Goal: Information Seeking & Learning: Find contact information

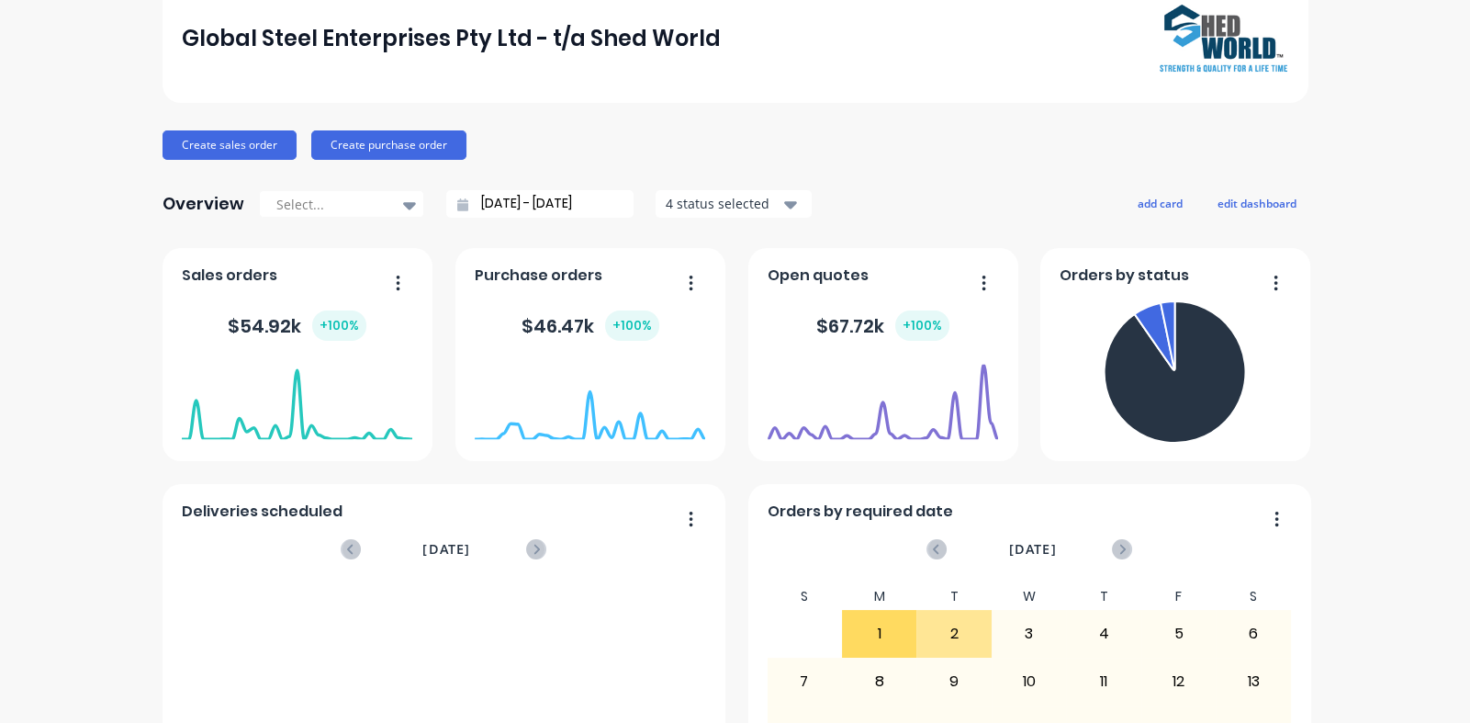
scroll to position [327, 0]
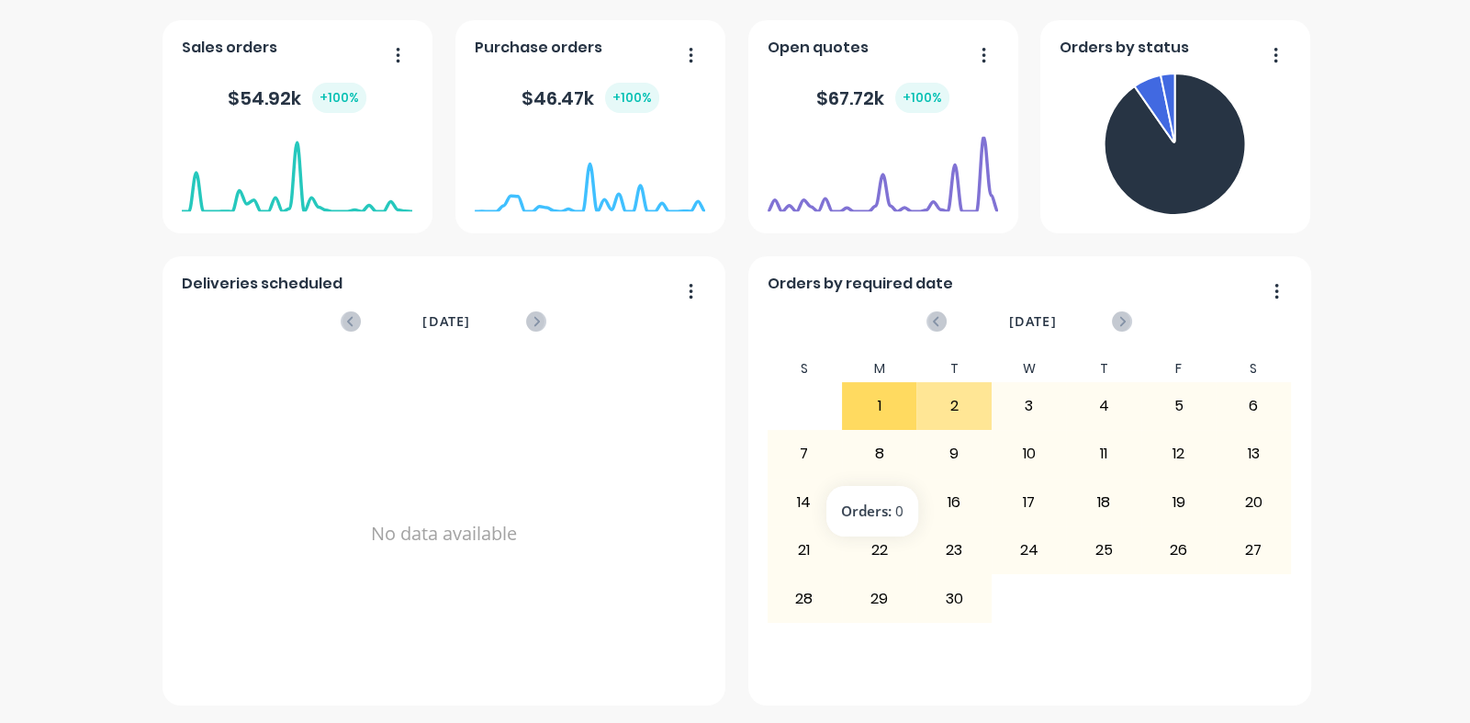
click at [866, 456] on div "8" at bounding box center [879, 454] width 73 height 46
click at [872, 415] on div "1" at bounding box center [879, 406] width 73 height 46
click at [871, 392] on div "1" at bounding box center [879, 406] width 73 height 46
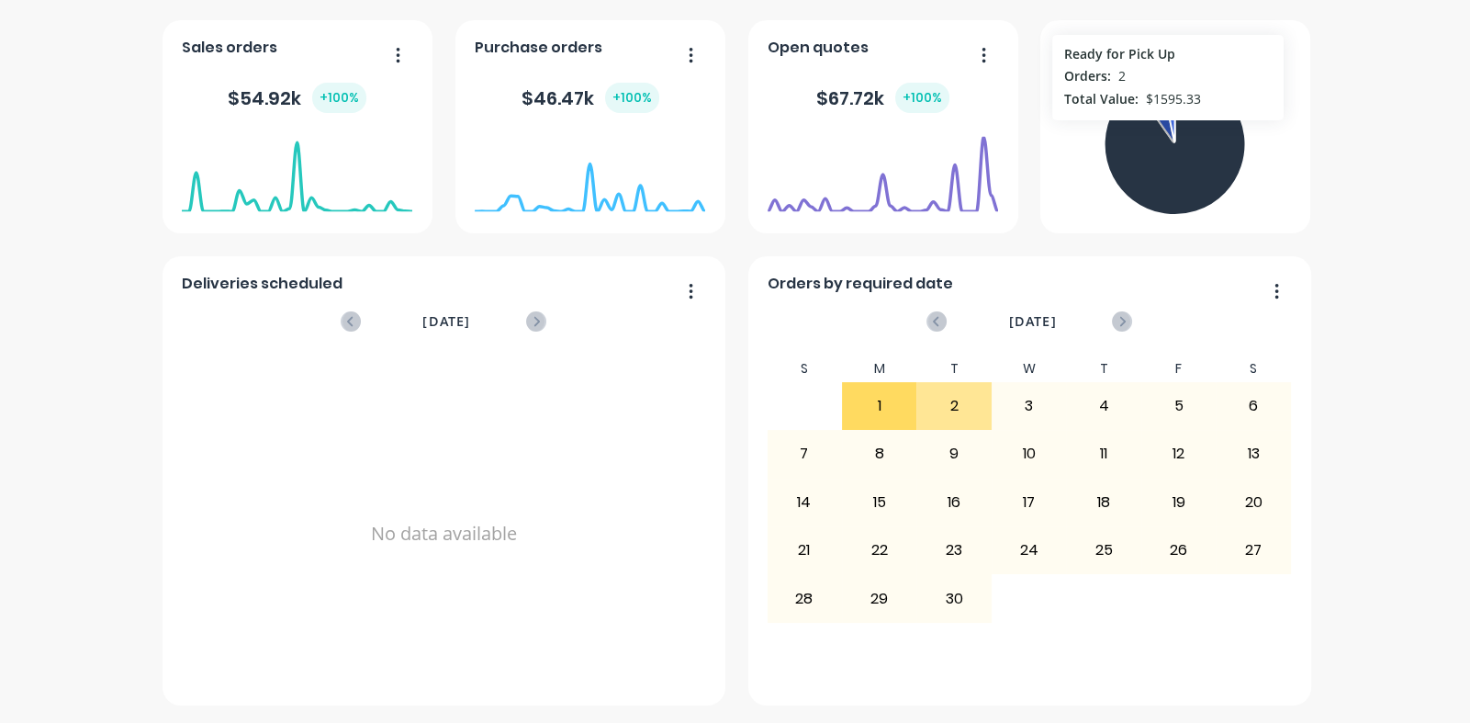
click at [1161, 128] on icon at bounding box center [1154, 108] width 39 height 67
click at [1162, 85] on icon at bounding box center [1168, 107] width 14 height 69
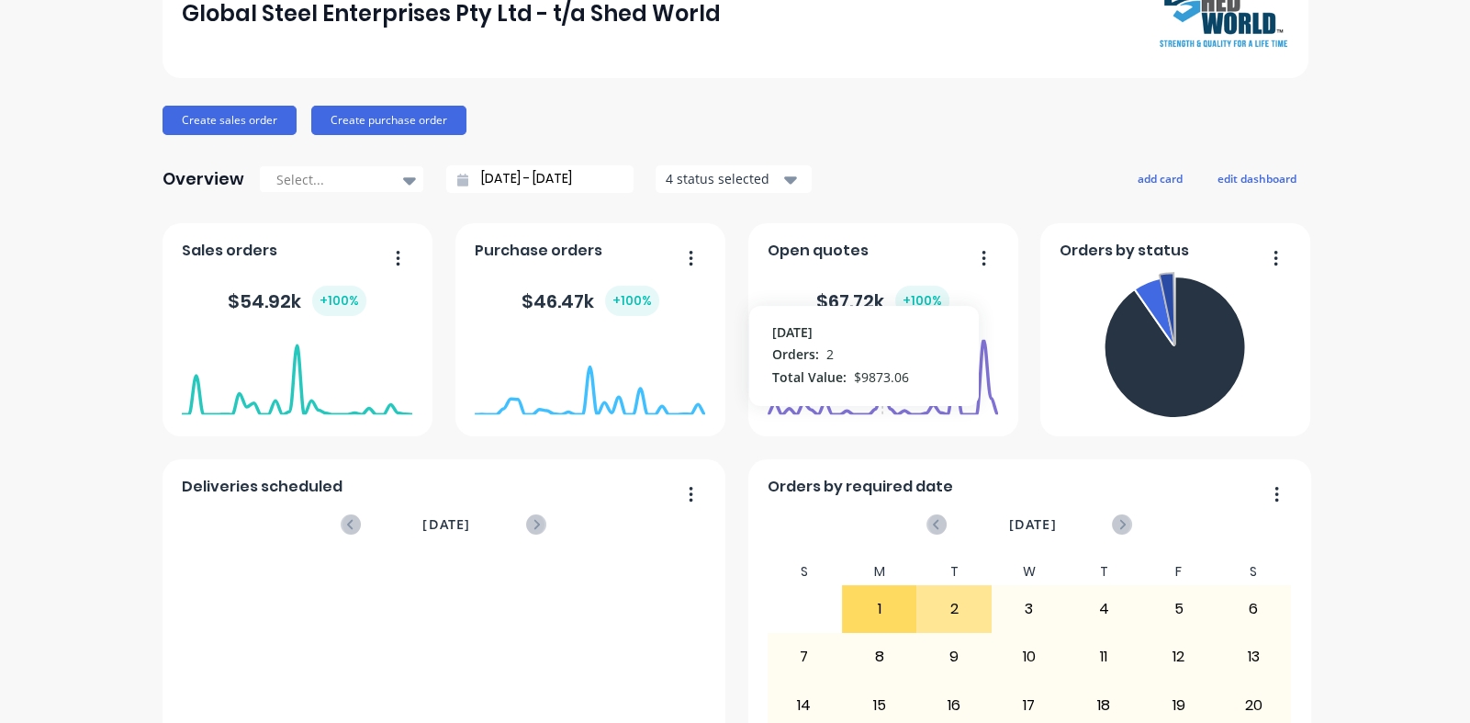
scroll to position [0, 0]
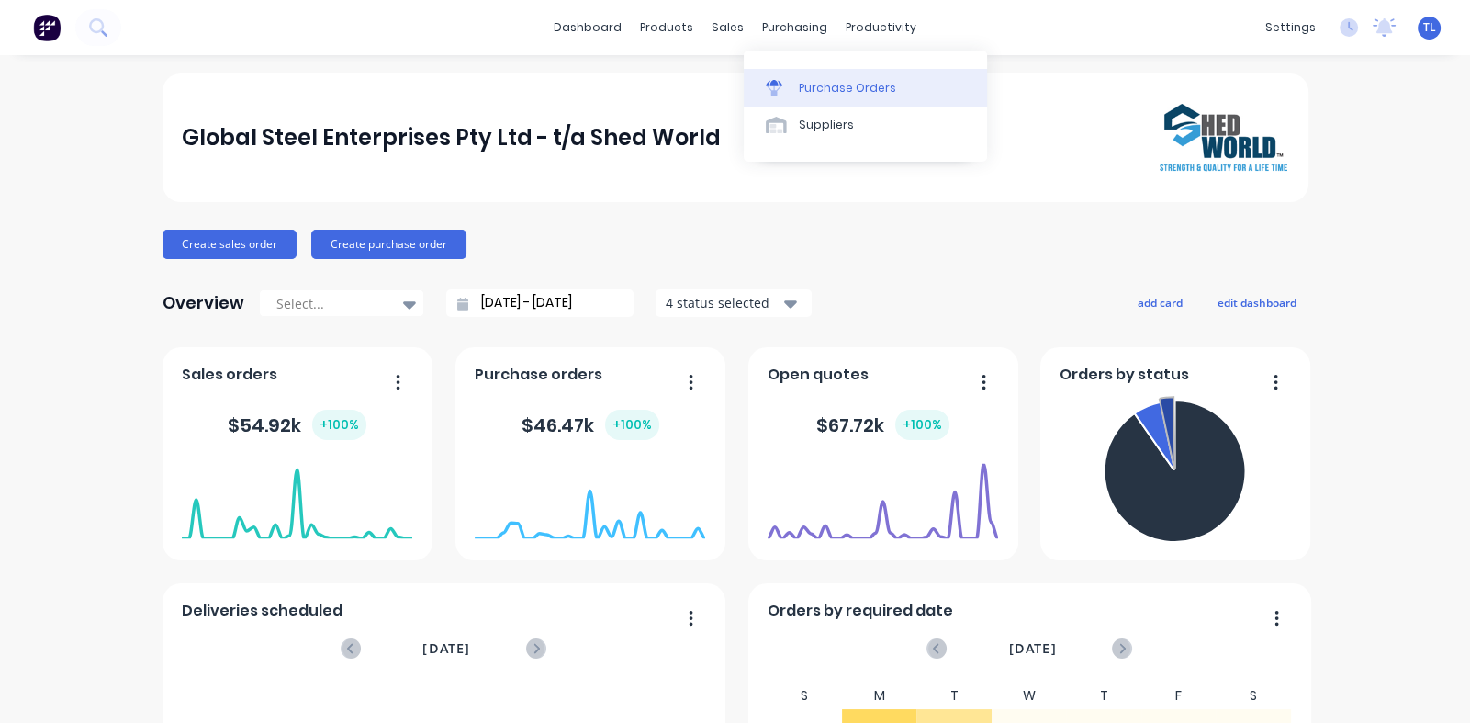
click at [821, 88] on div "Purchase Orders" at bounding box center [847, 88] width 97 height 17
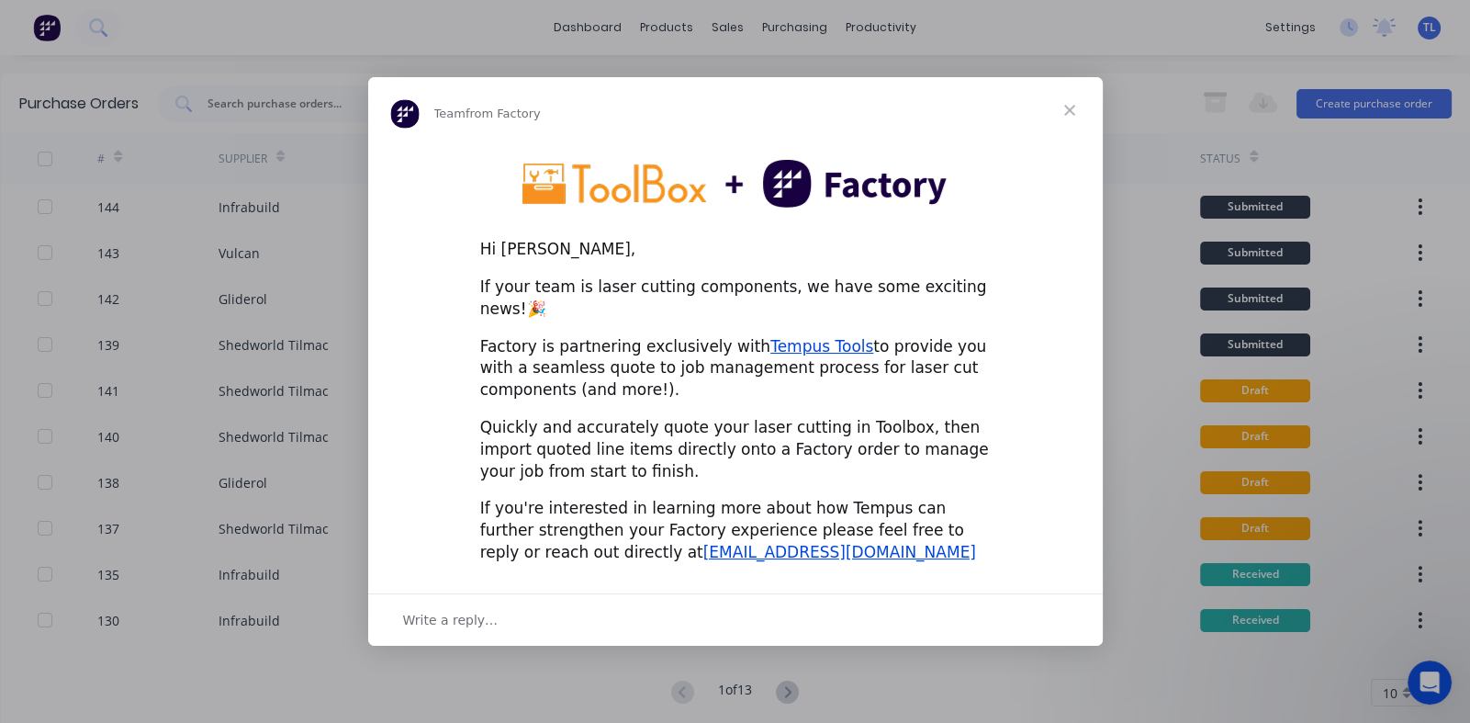
click at [1066, 120] on span "Close" at bounding box center [1070, 110] width 66 height 66
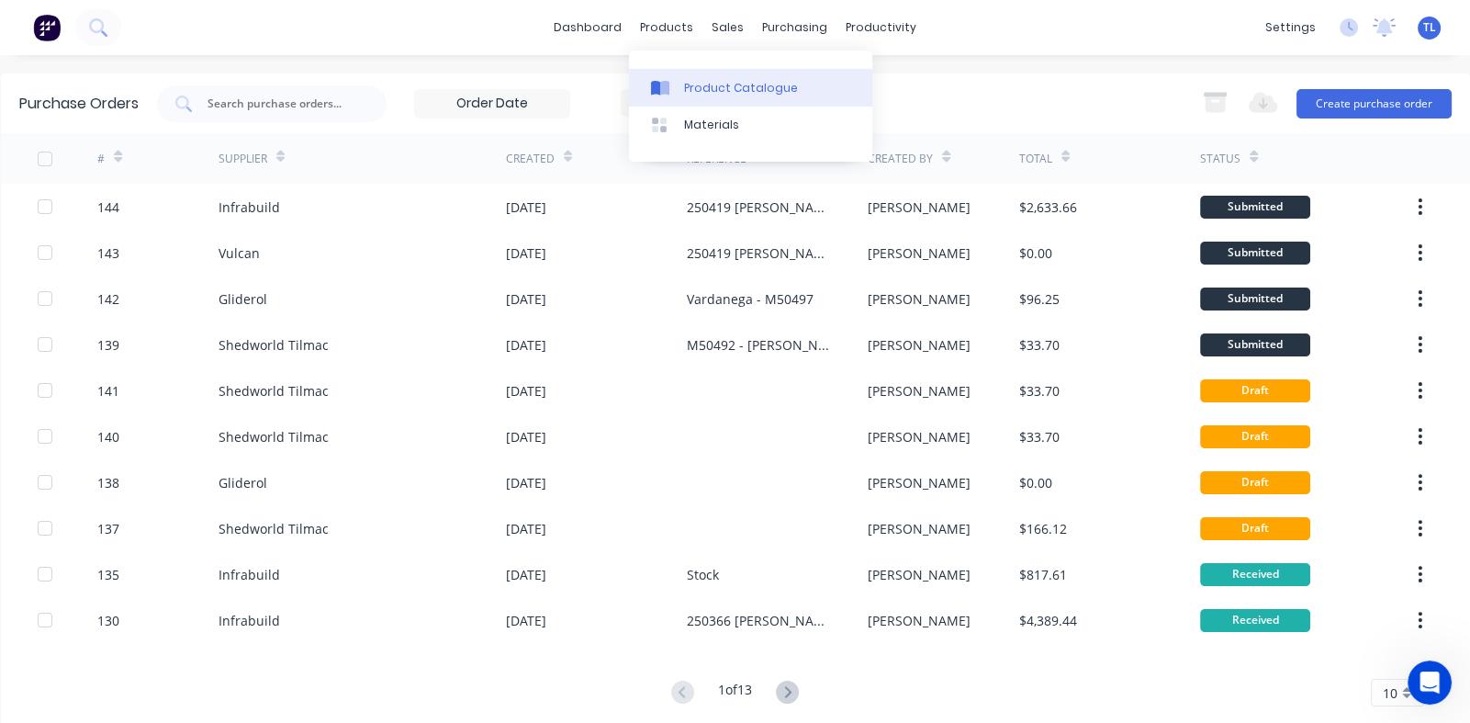
click at [704, 84] on div "Product Catalogue" at bounding box center [741, 88] width 114 height 17
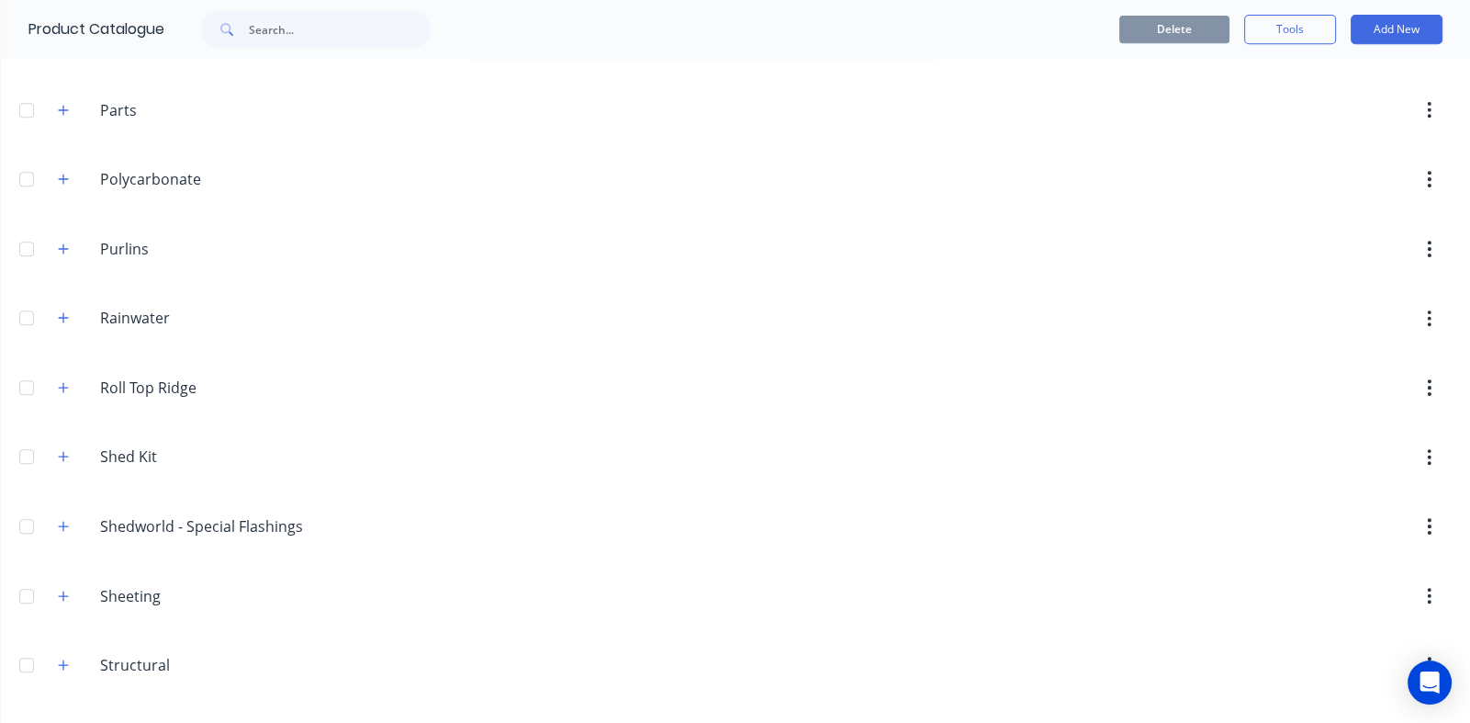
scroll to position [1344, 0]
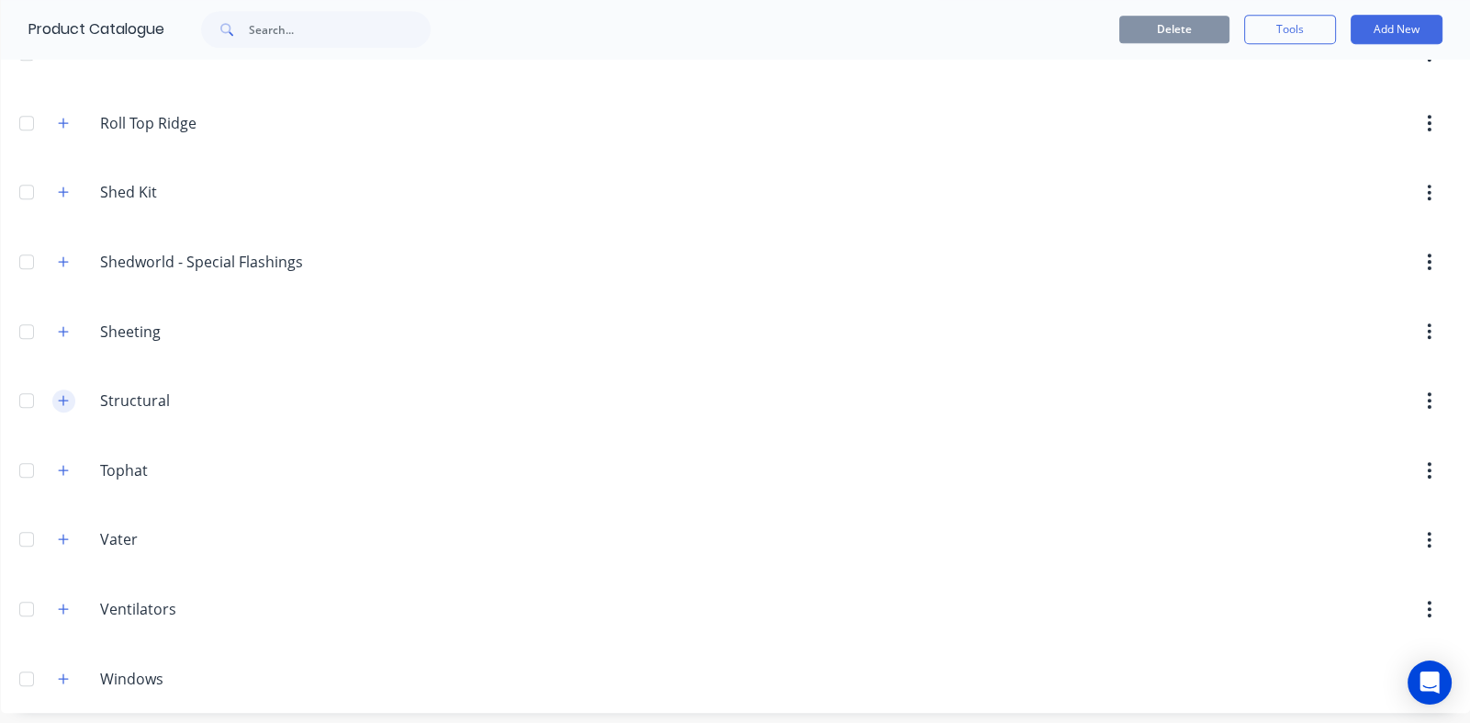
click at [63, 396] on icon "button" at bounding box center [63, 400] width 11 height 13
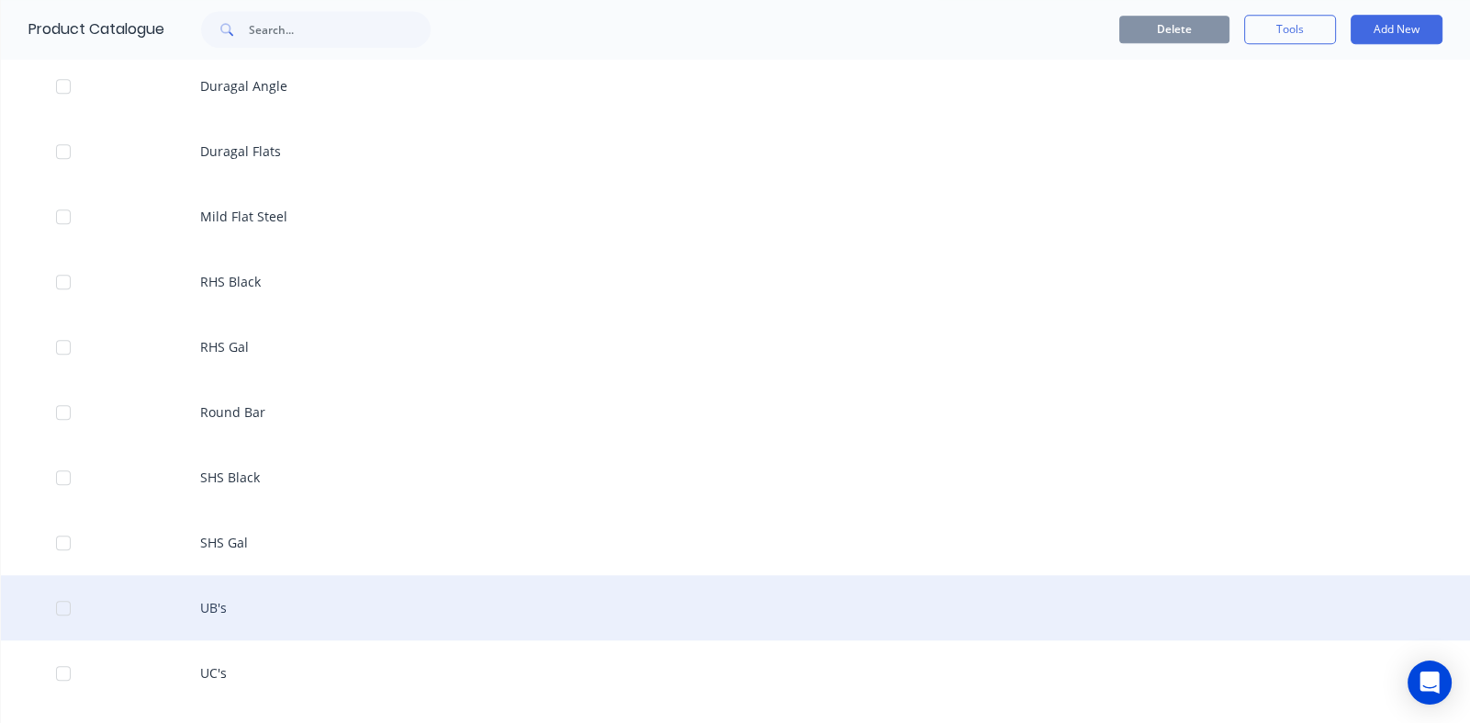
click at [209, 596] on div "UB's" at bounding box center [735, 607] width 1469 height 65
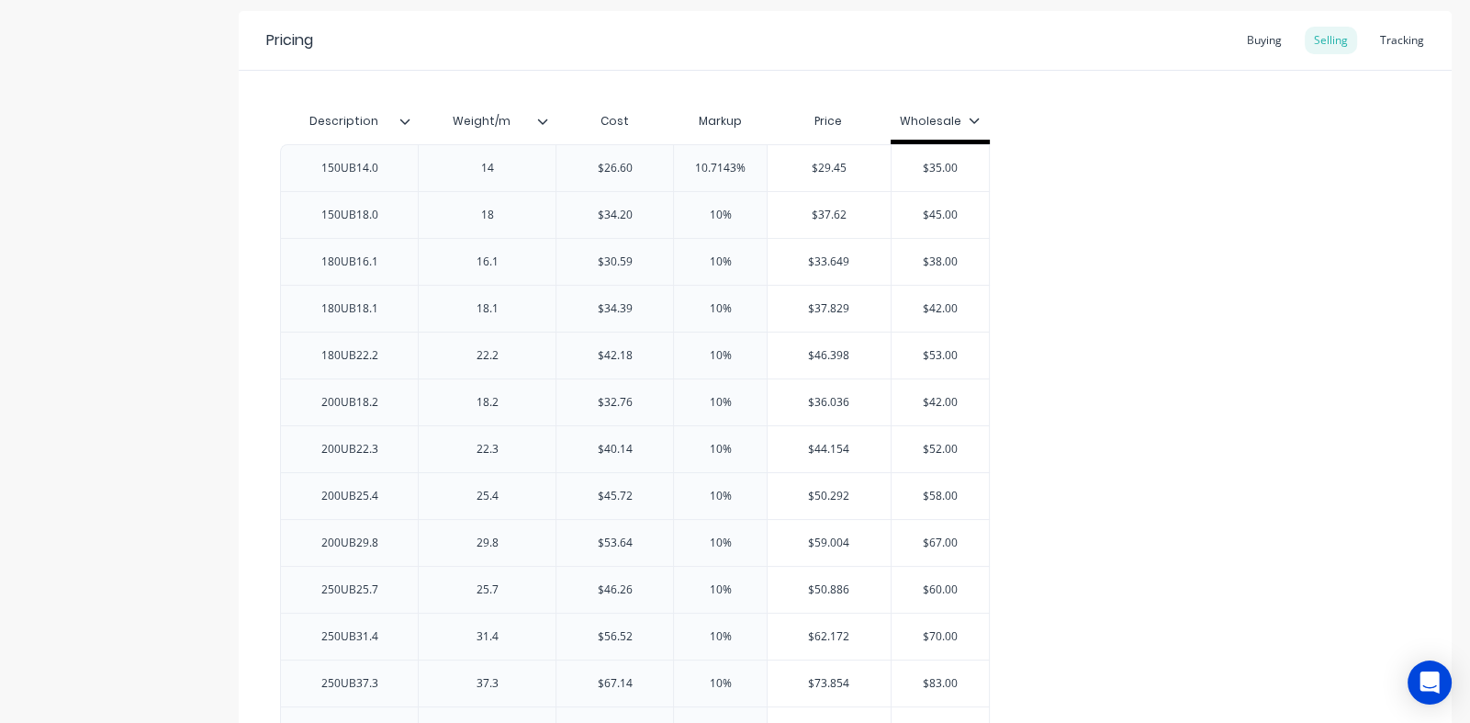
scroll to position [643, 0]
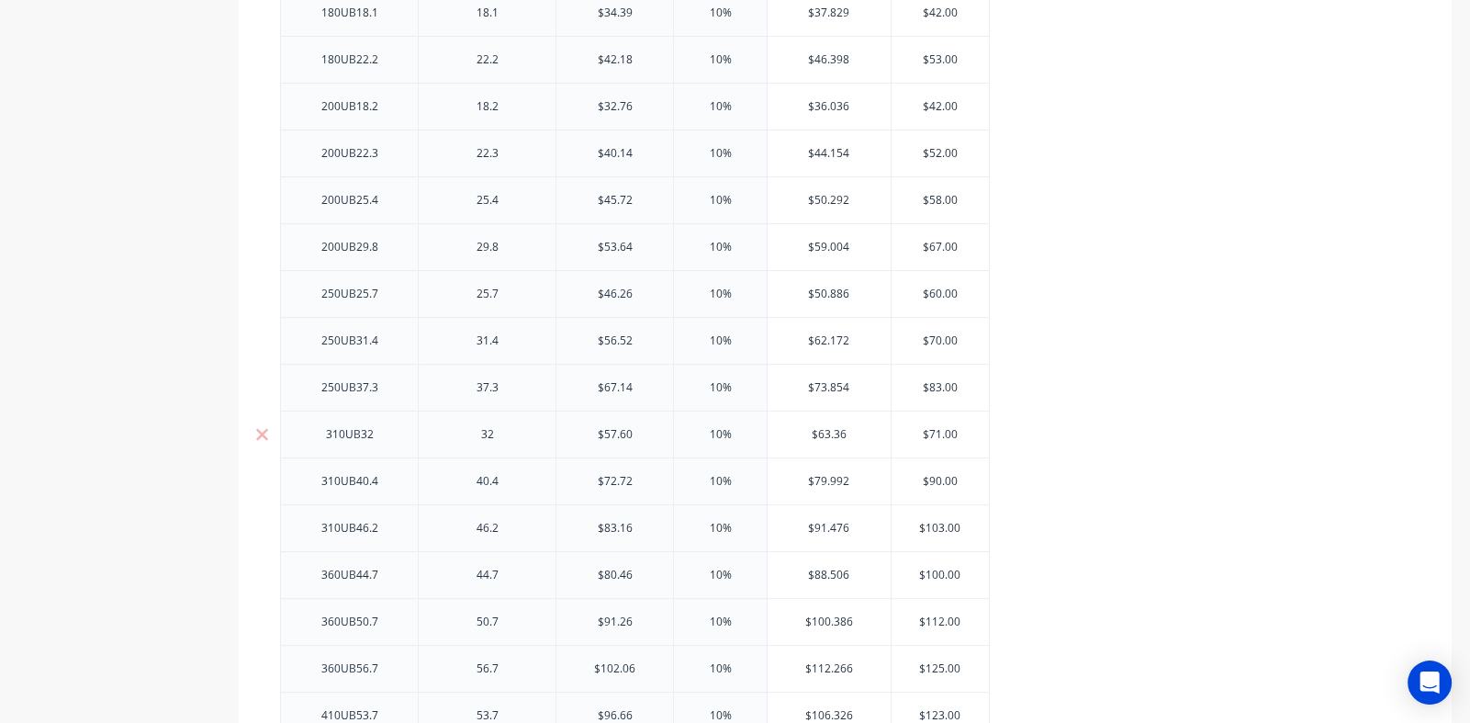
click at [353, 435] on div "310UB32" at bounding box center [350, 434] width 92 height 24
type textarea "x"
type input "$71.00"
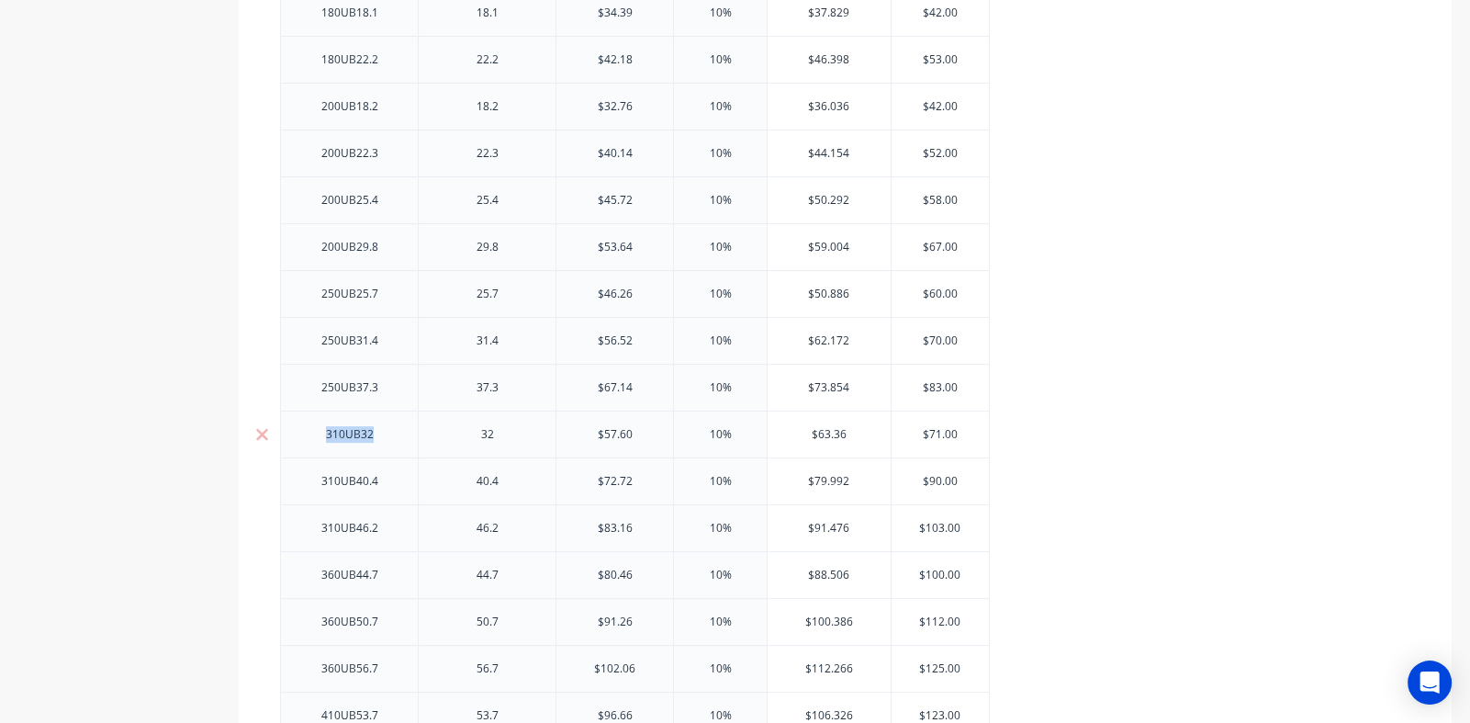
click at [937, 435] on input "$71.00" at bounding box center [941, 434] width 98 height 17
type input "$63.36"
click at [828, 435] on input "$63.36" at bounding box center [829, 434] width 123 height 17
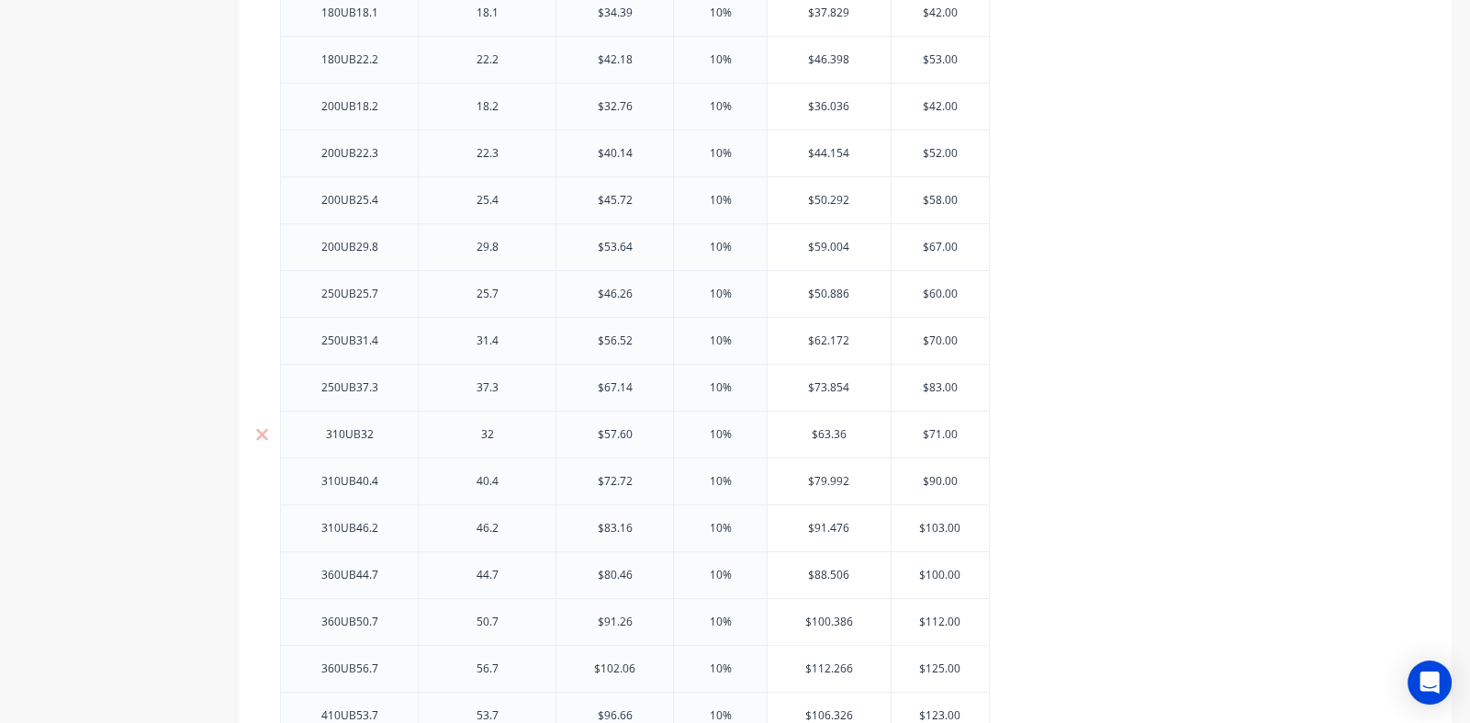
type input "$57.60"
click at [613, 434] on input "$57.60" at bounding box center [615, 434] width 117 height 17
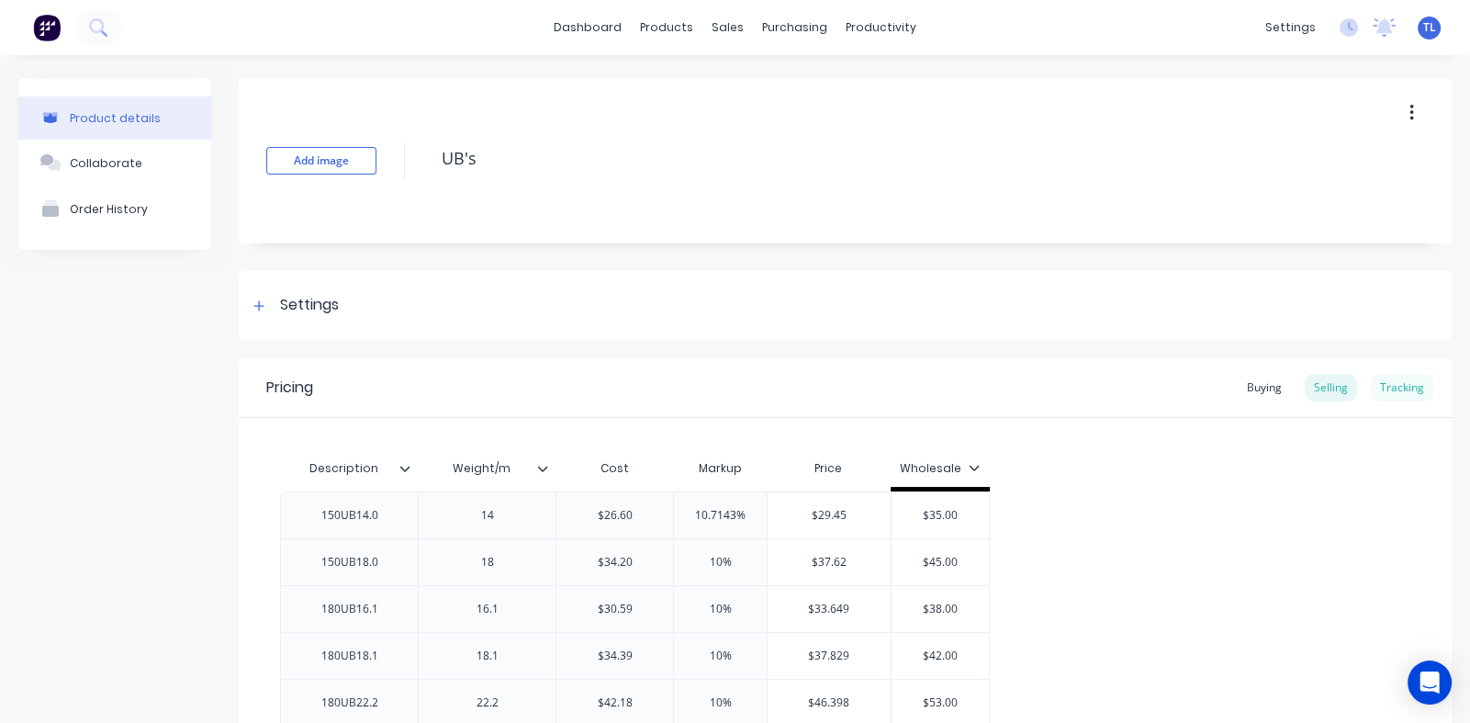
click at [1387, 387] on div "Tracking" at bounding box center [1402, 388] width 62 height 28
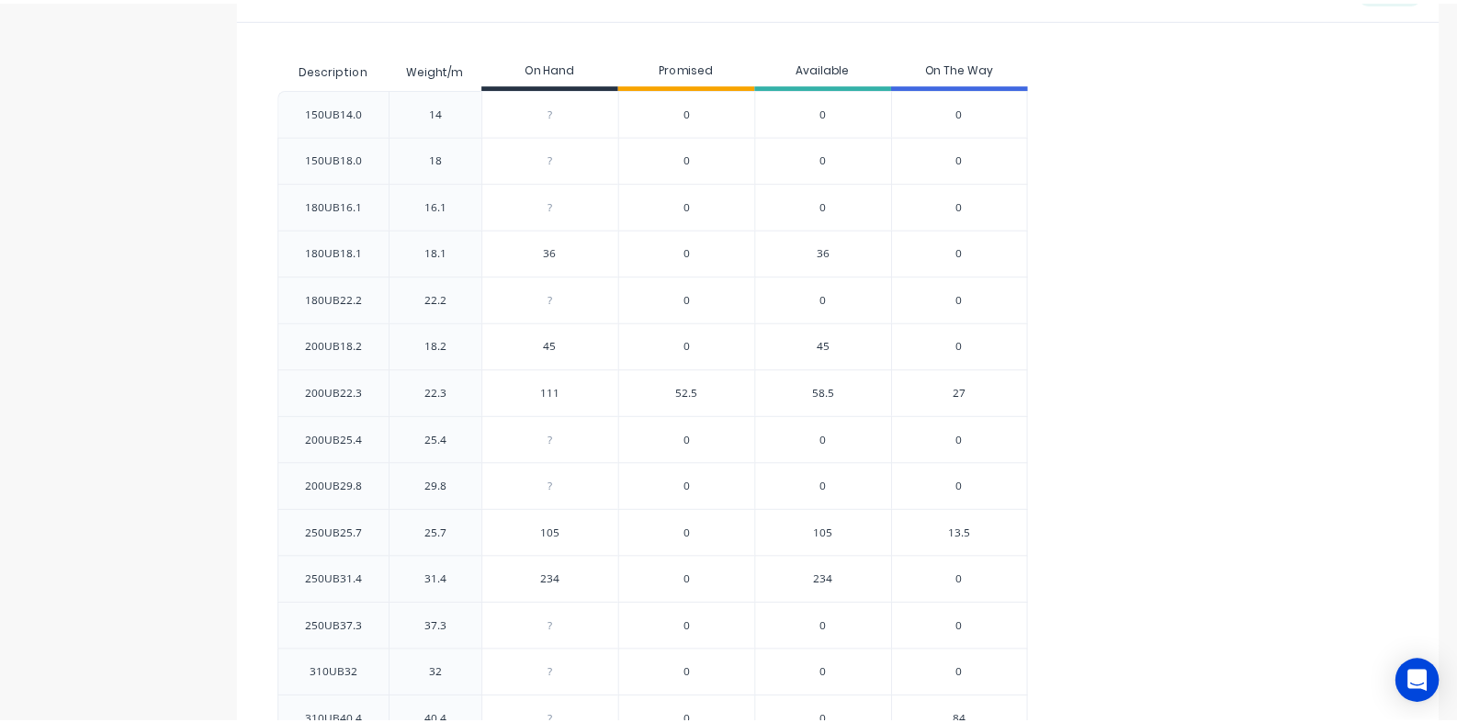
scroll to position [366, 0]
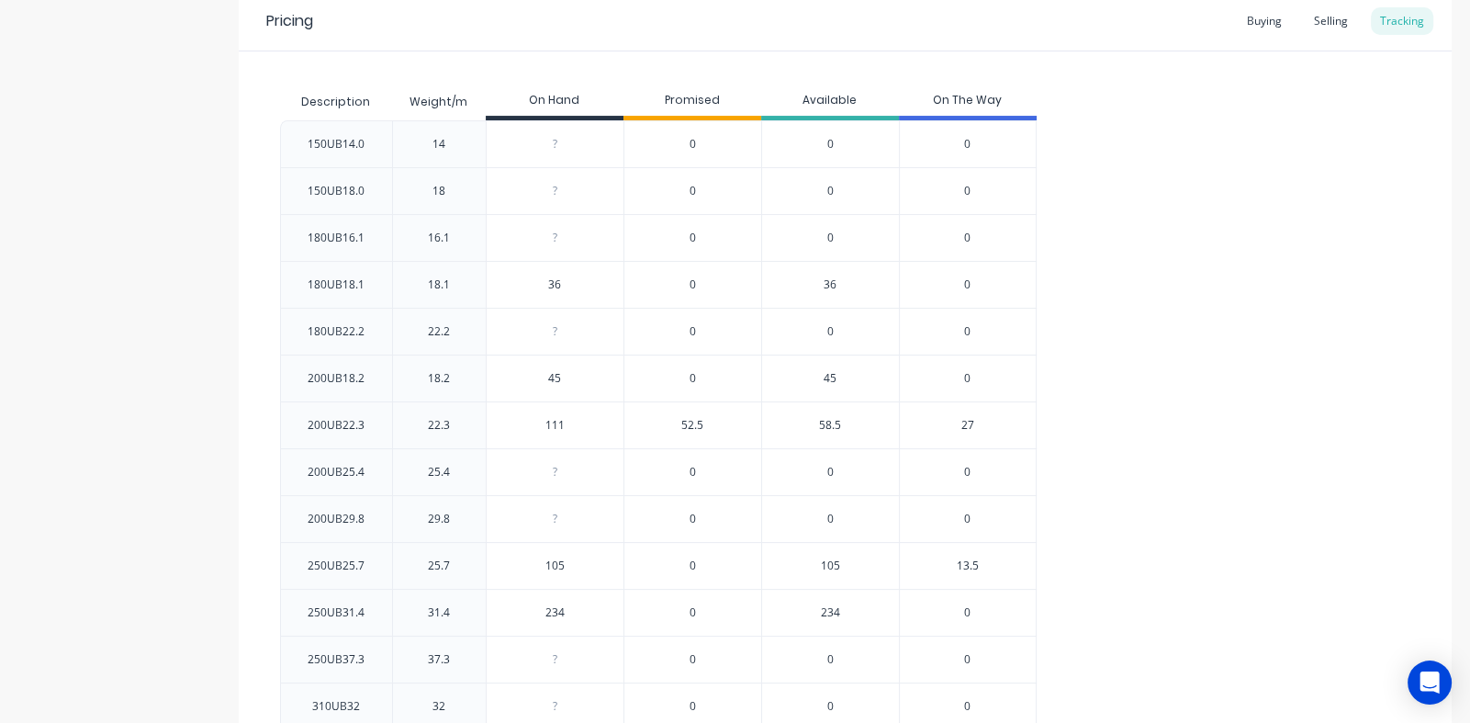
click at [684, 422] on span "52.5" at bounding box center [692, 425] width 22 height 17
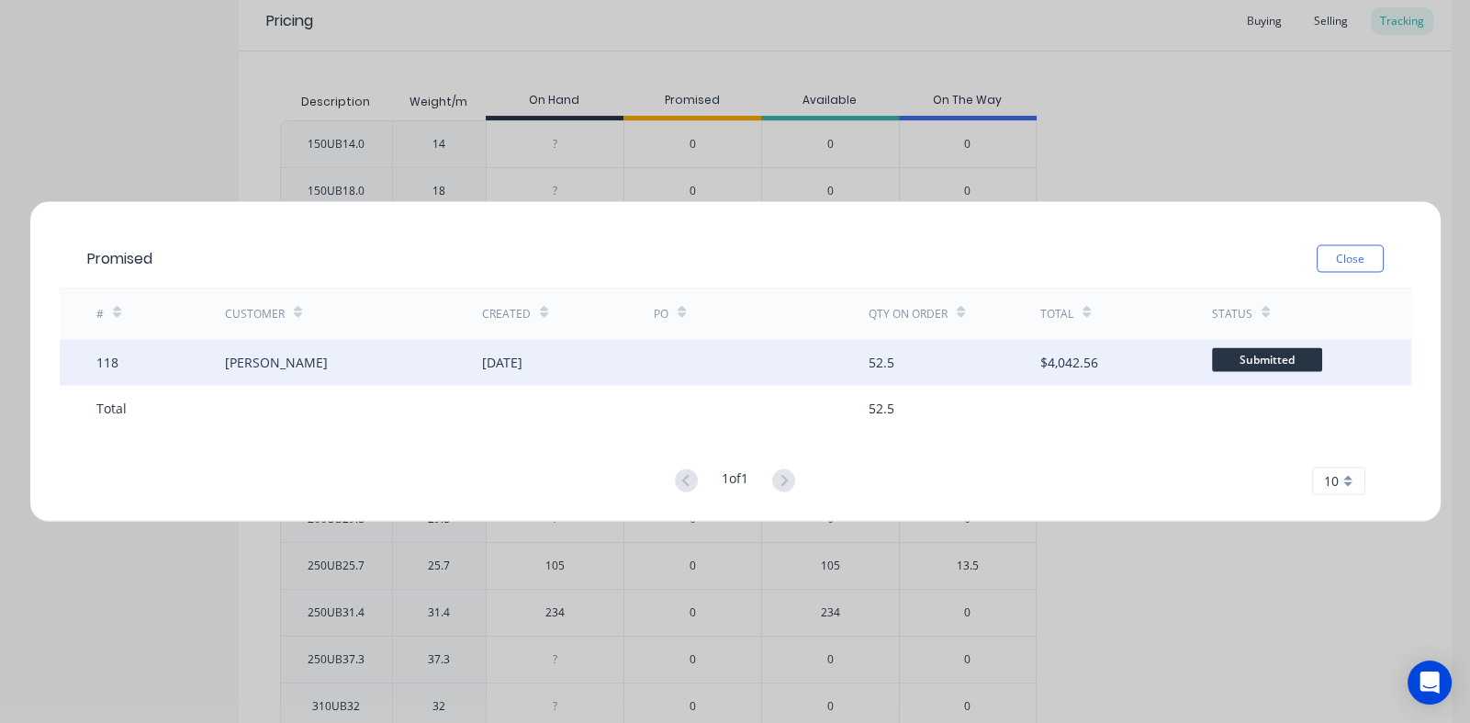
click at [518, 359] on div "[DATE]" at bounding box center [502, 362] width 40 height 19
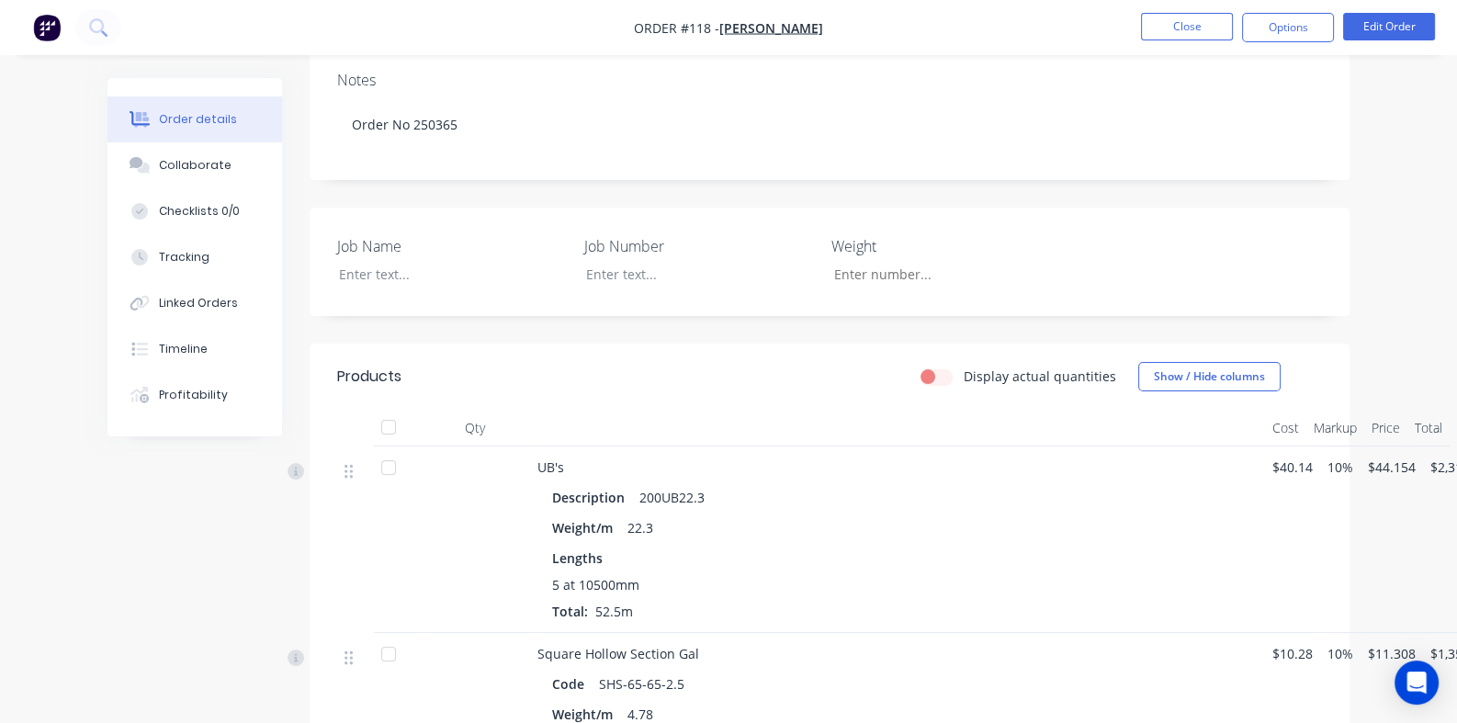
scroll to position [458, 0]
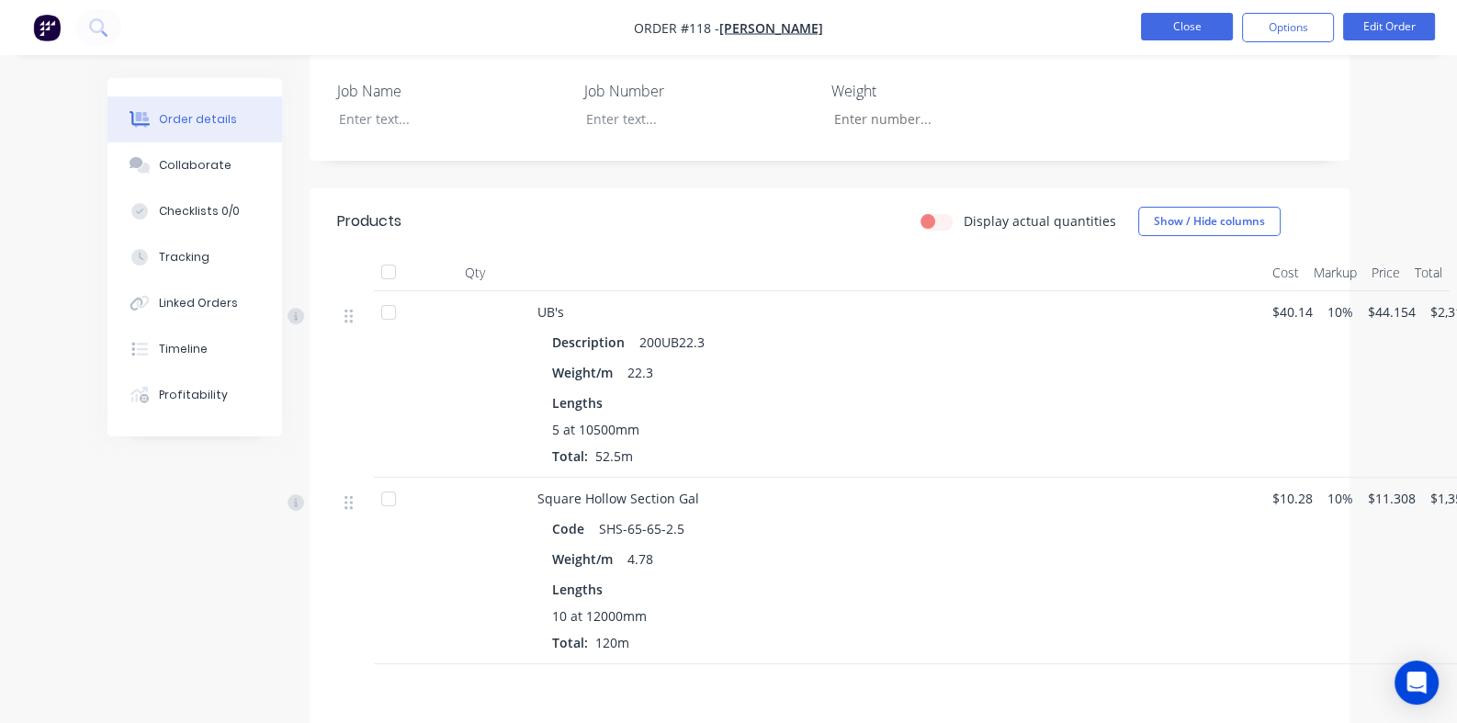
click at [1200, 28] on button "Close" at bounding box center [1187, 27] width 92 height 28
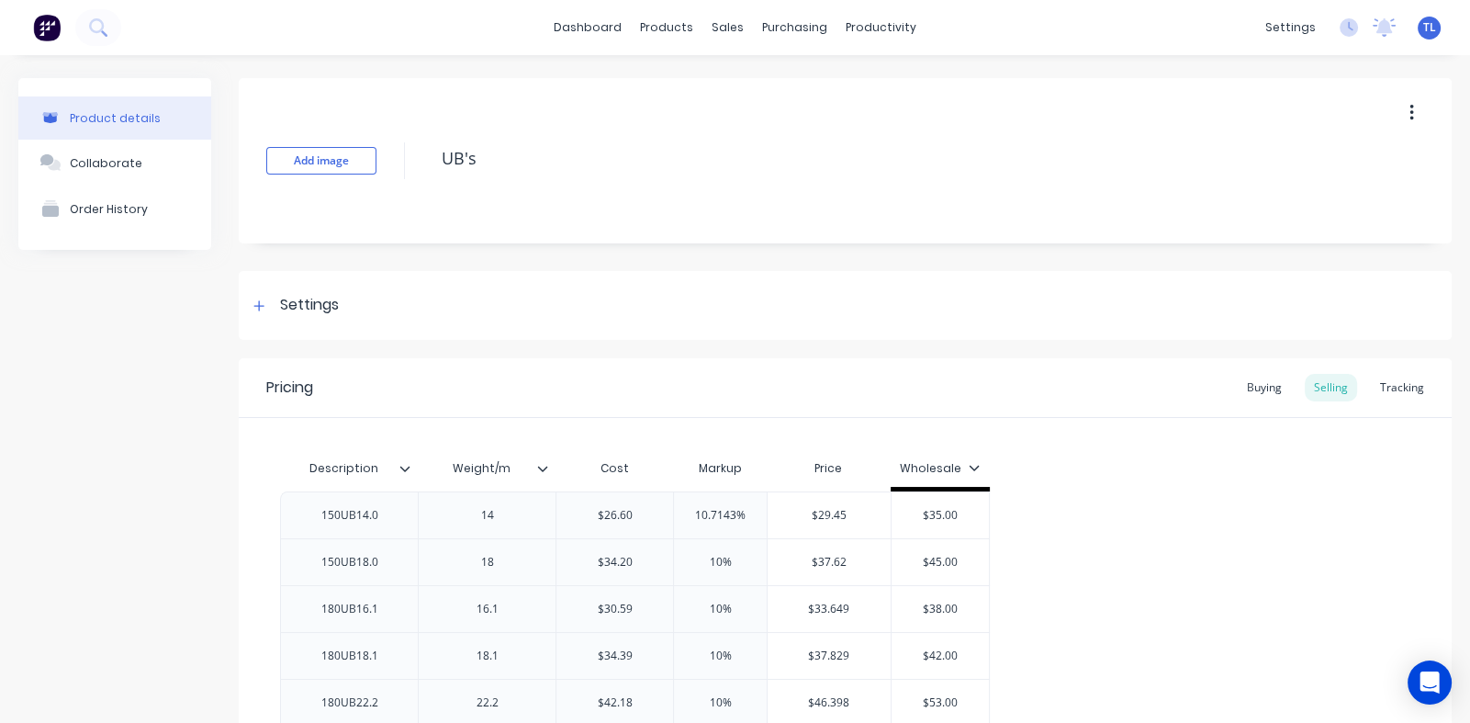
type textarea "x"
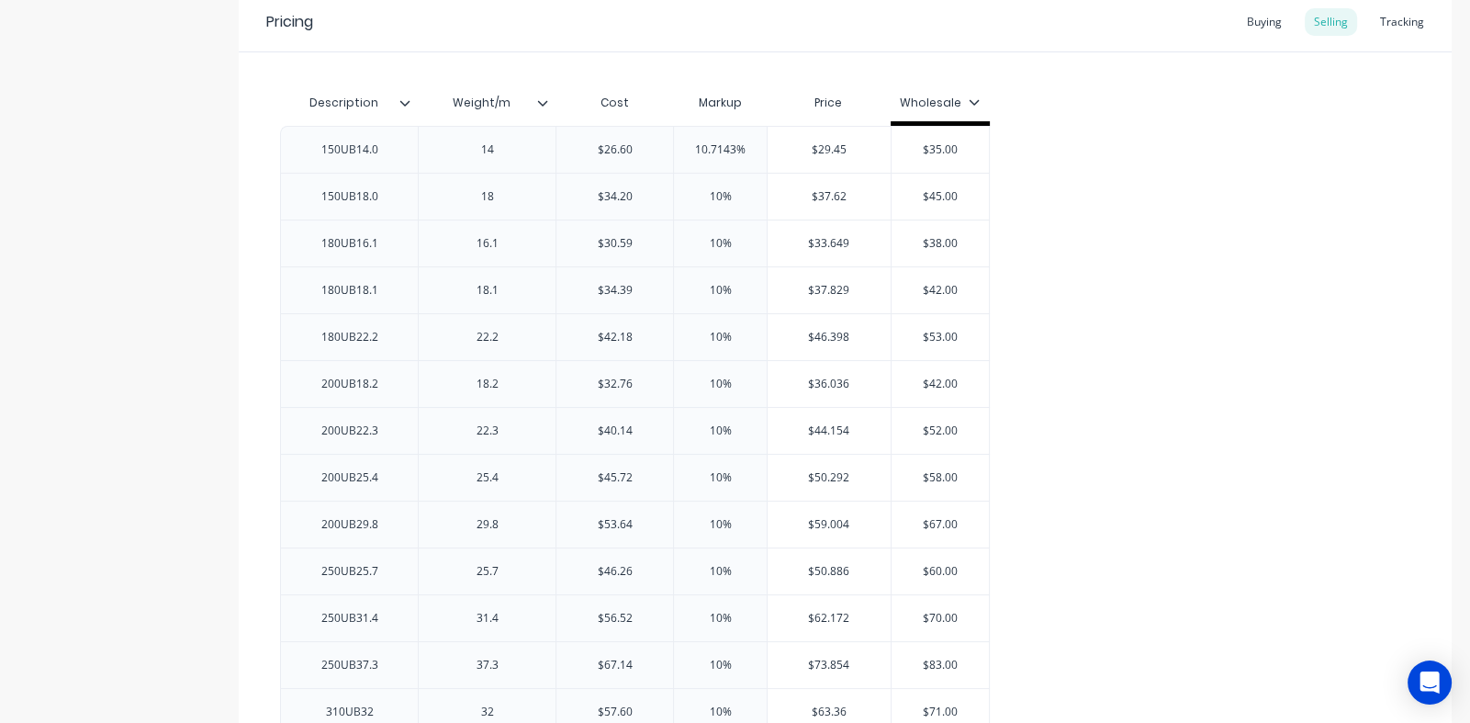
scroll to position [366, 0]
click at [1383, 22] on div "Tracking" at bounding box center [1402, 21] width 62 height 28
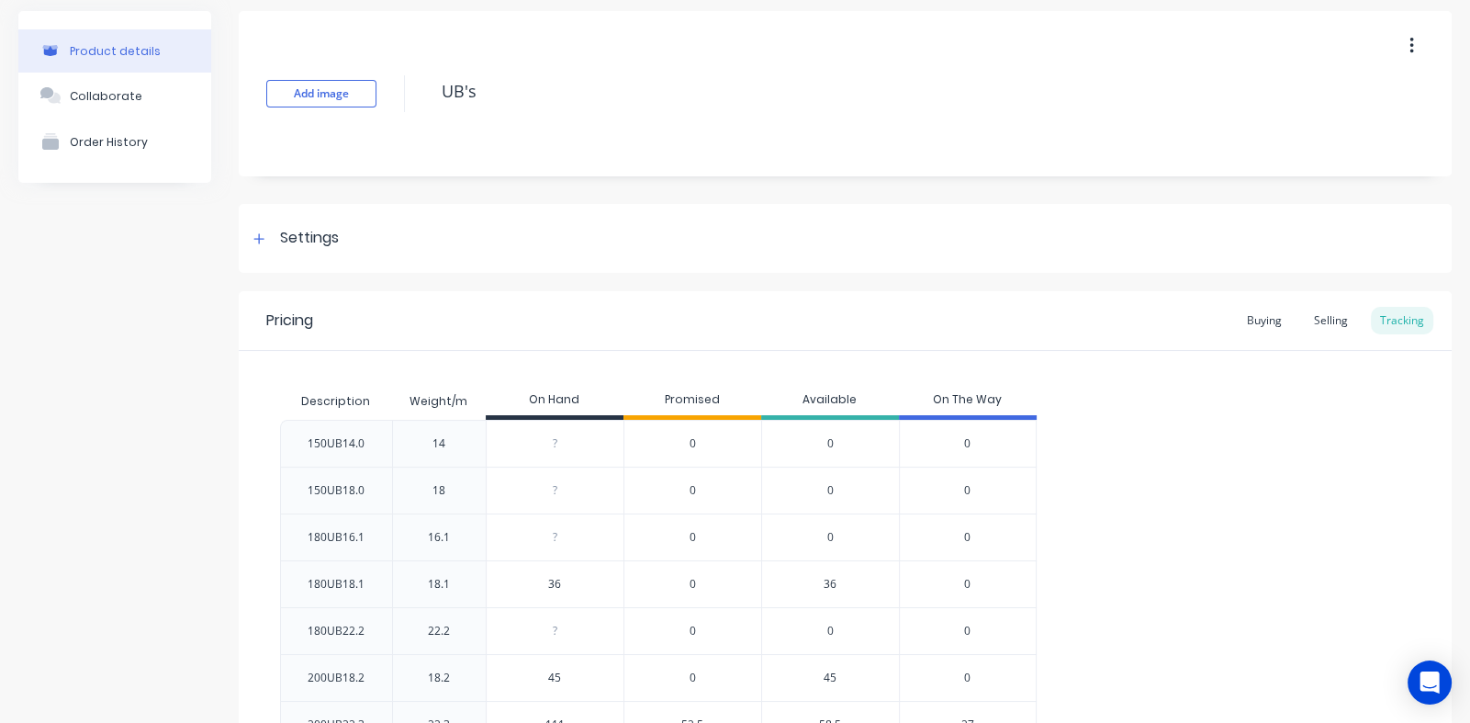
scroll to position [0, 0]
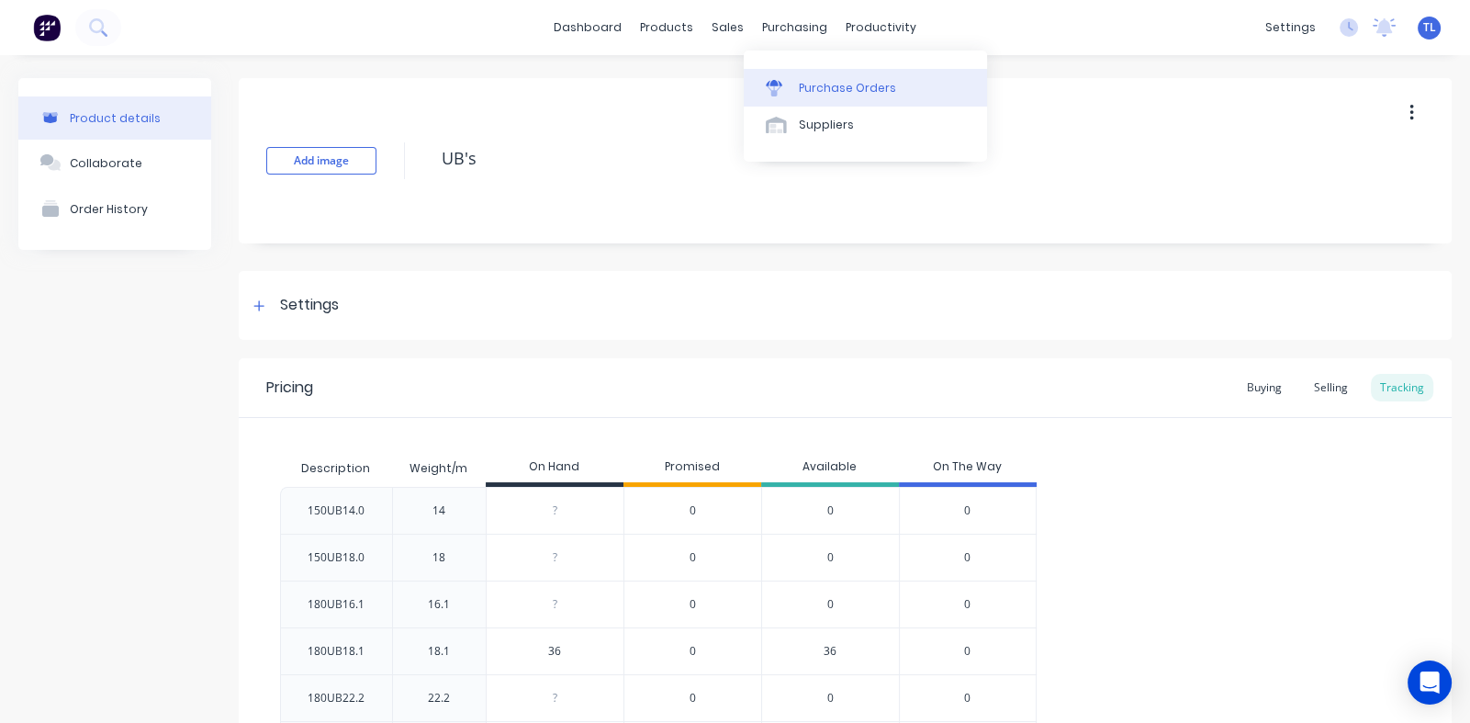
click at [825, 83] on div "Purchase Orders" at bounding box center [847, 88] width 97 height 17
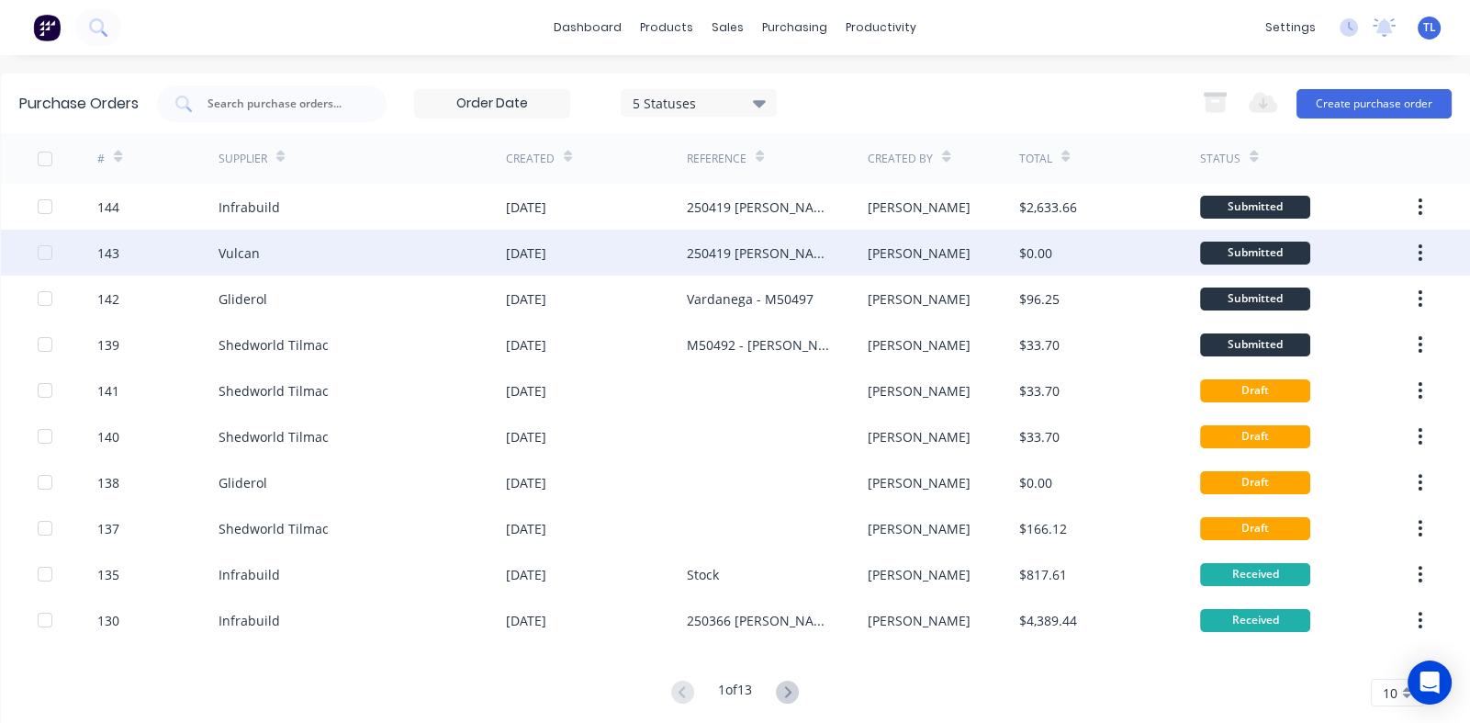
click at [625, 247] on div "[DATE]" at bounding box center [596, 253] width 181 height 46
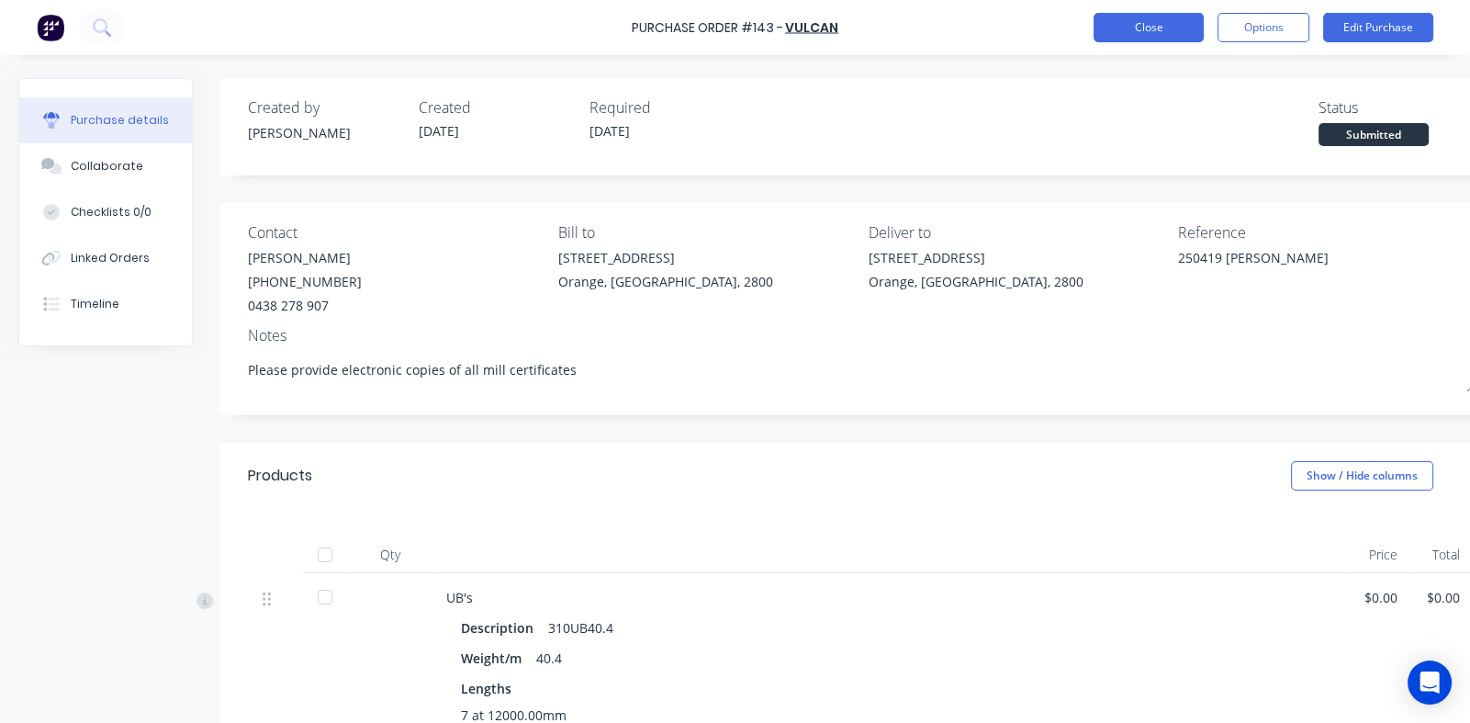
click at [1136, 28] on button "Close" at bounding box center [1149, 27] width 110 height 29
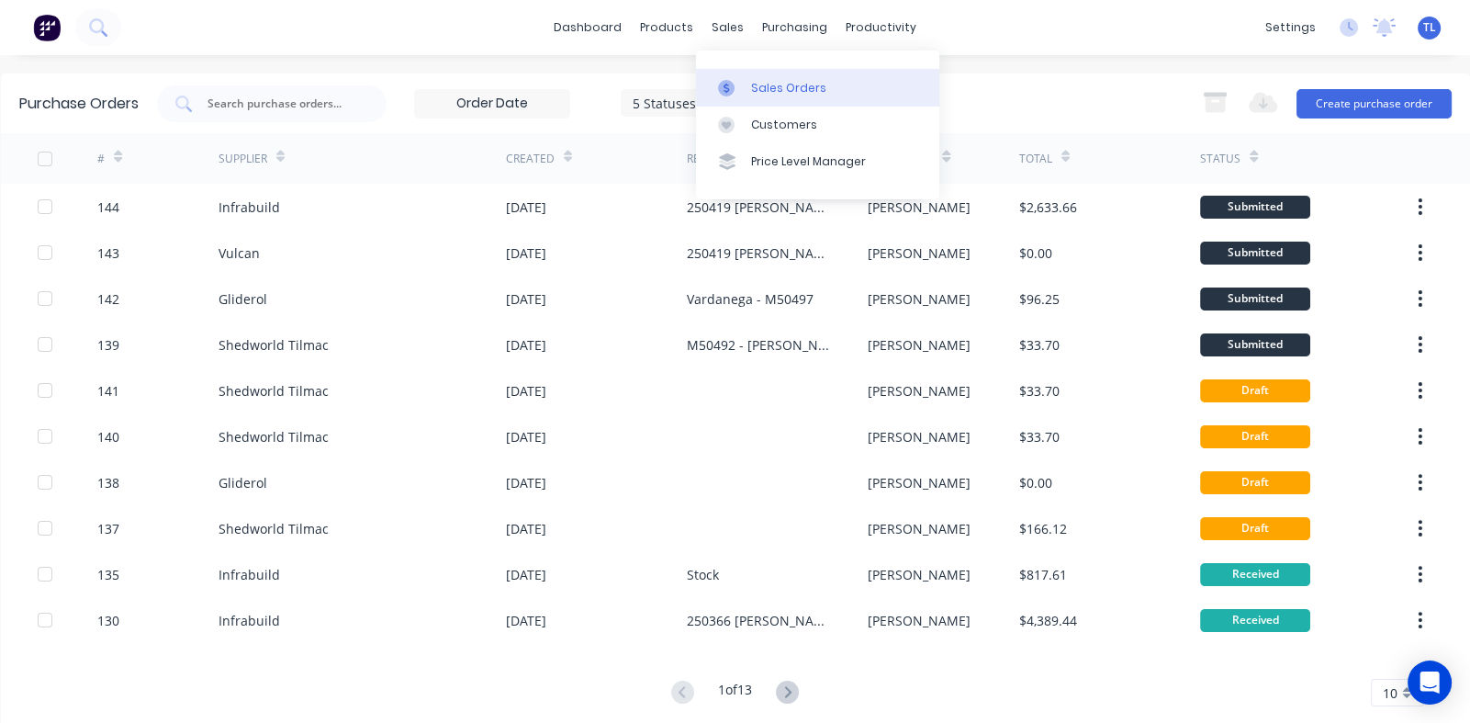
click at [772, 83] on div "Sales Orders" at bounding box center [788, 88] width 75 height 17
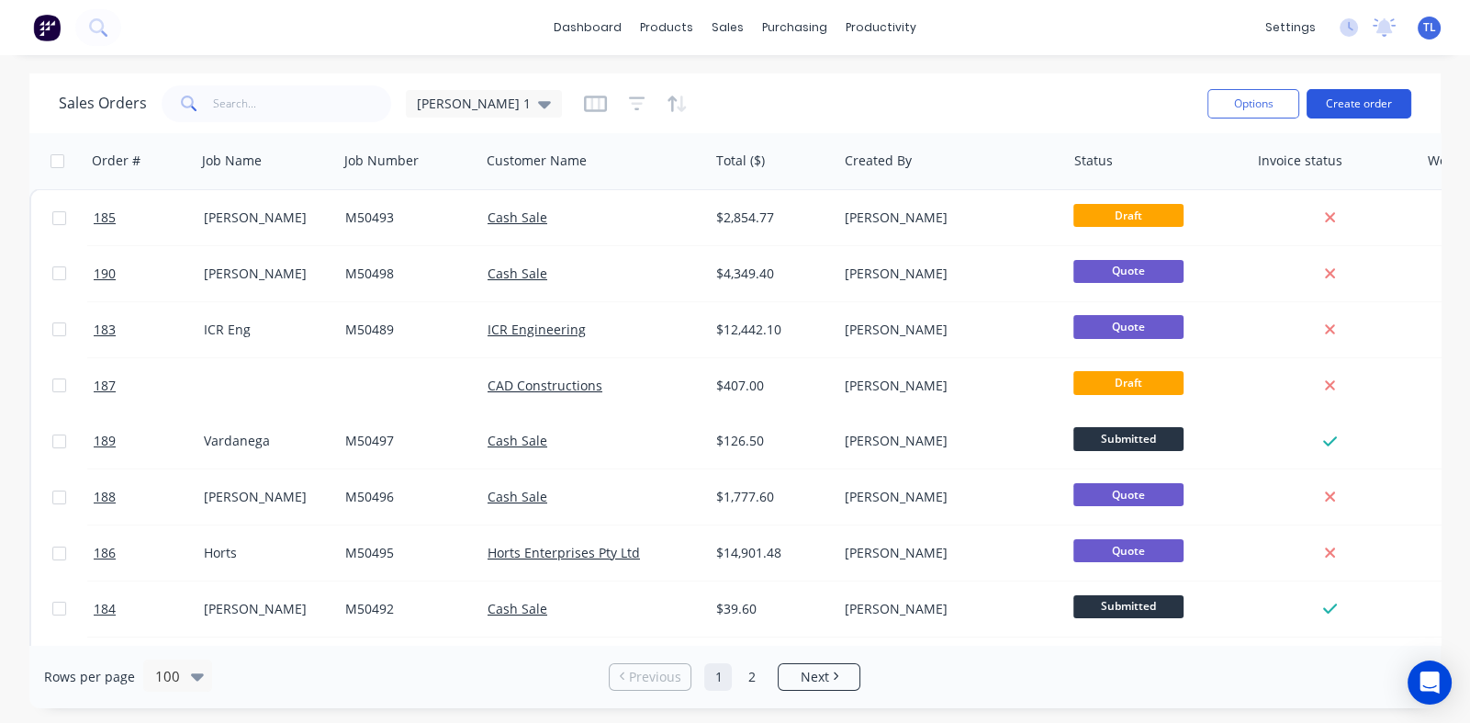
click at [1355, 99] on button "Create order" at bounding box center [1359, 103] width 105 height 29
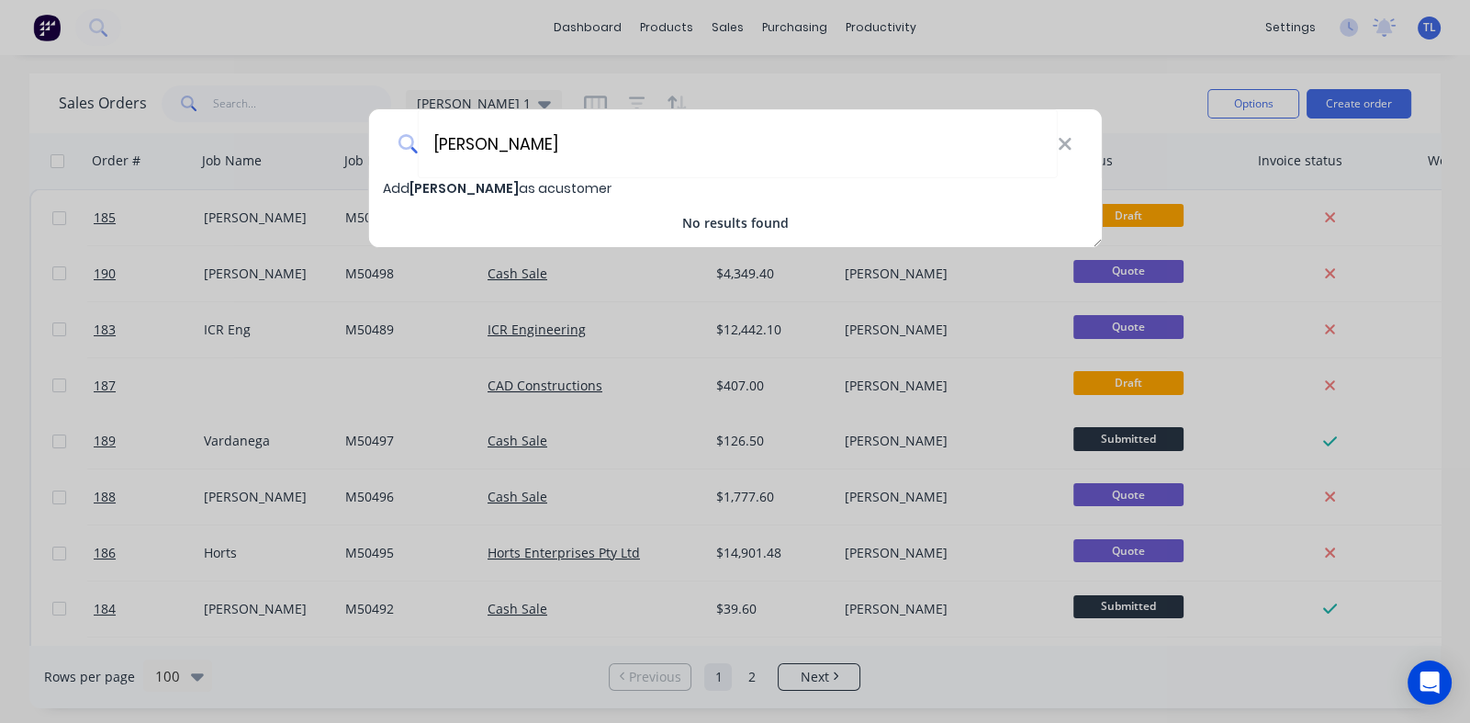
type input "Andrew Turner"
click at [517, 187] on span "Add Andrew Turner as a customer" at bounding box center [497, 188] width 229 height 18
select select "AU"
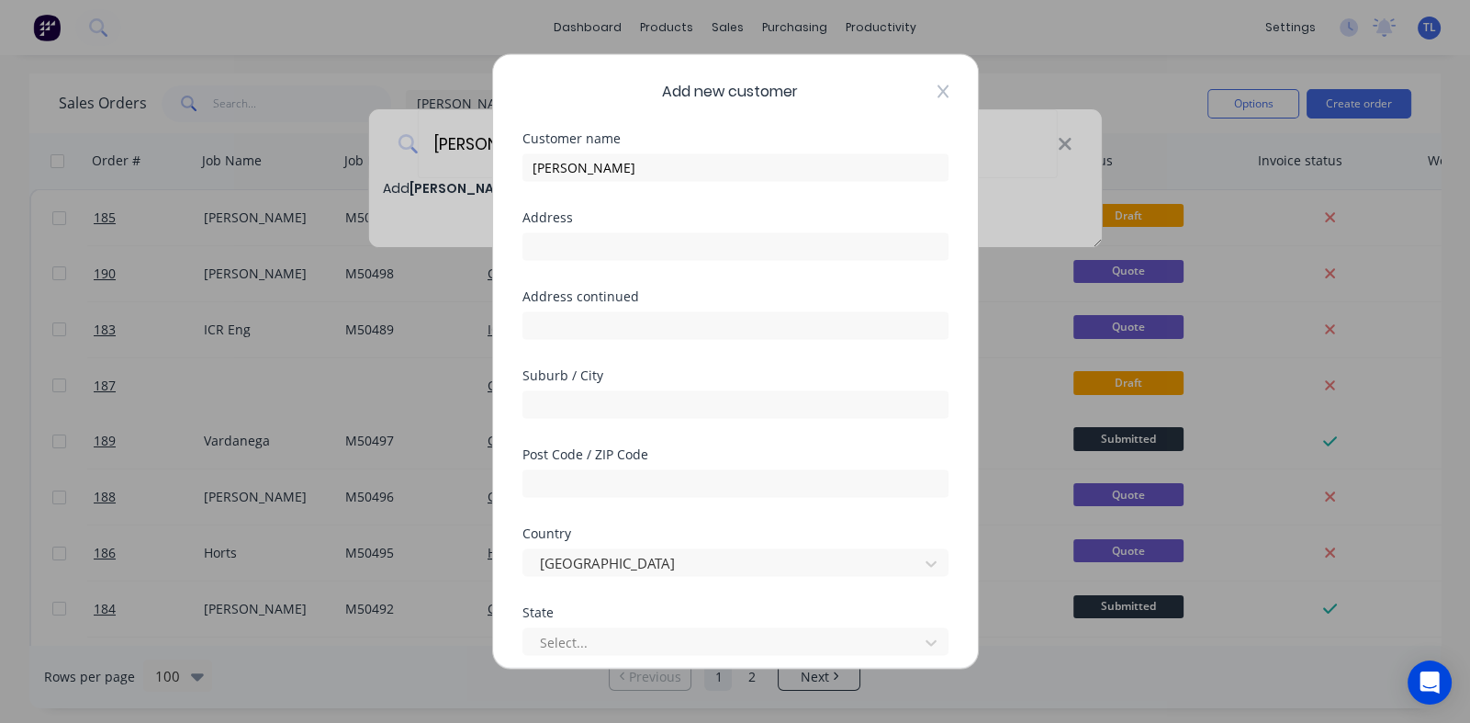
click at [938, 84] on icon at bounding box center [943, 91] width 11 height 15
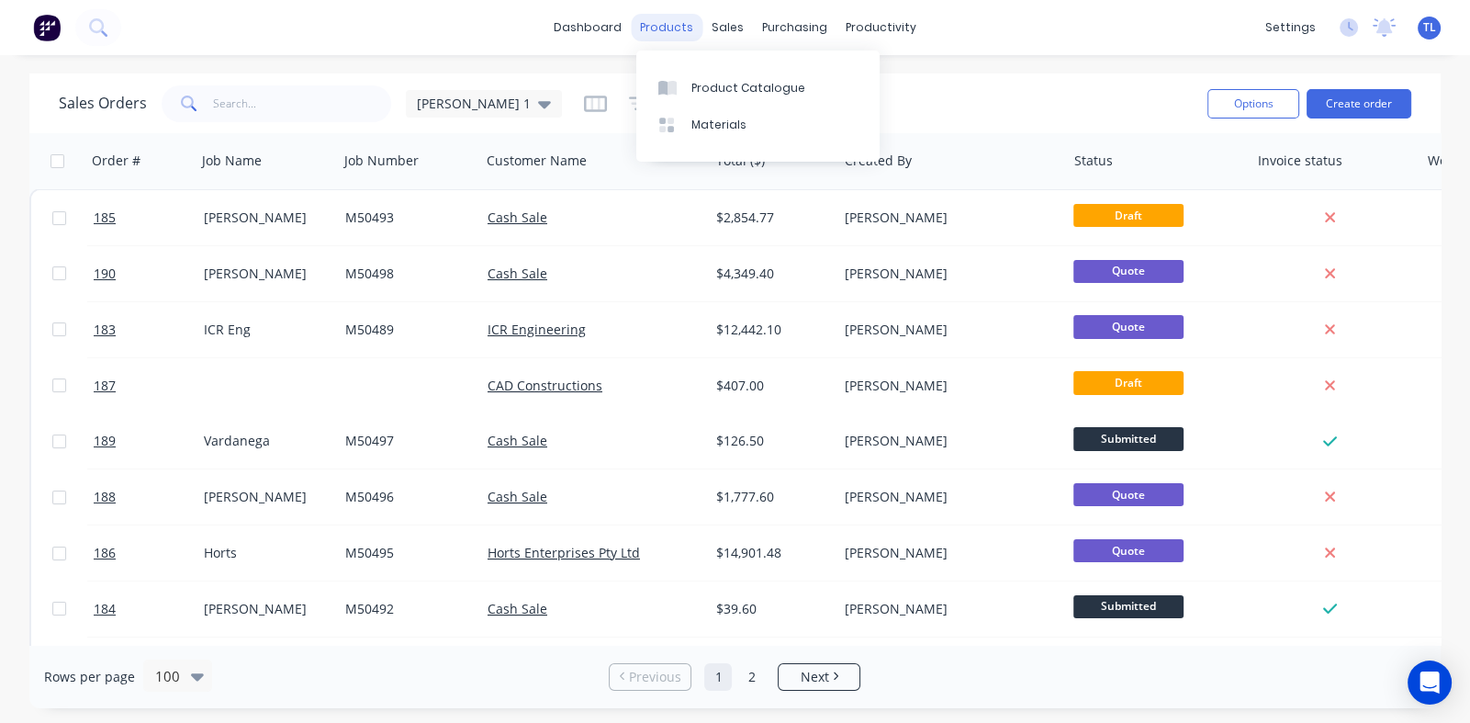
click at [669, 31] on div "products" at bounding box center [667, 28] width 72 height 28
click at [716, 90] on div "Product Catalogue" at bounding box center [749, 88] width 114 height 17
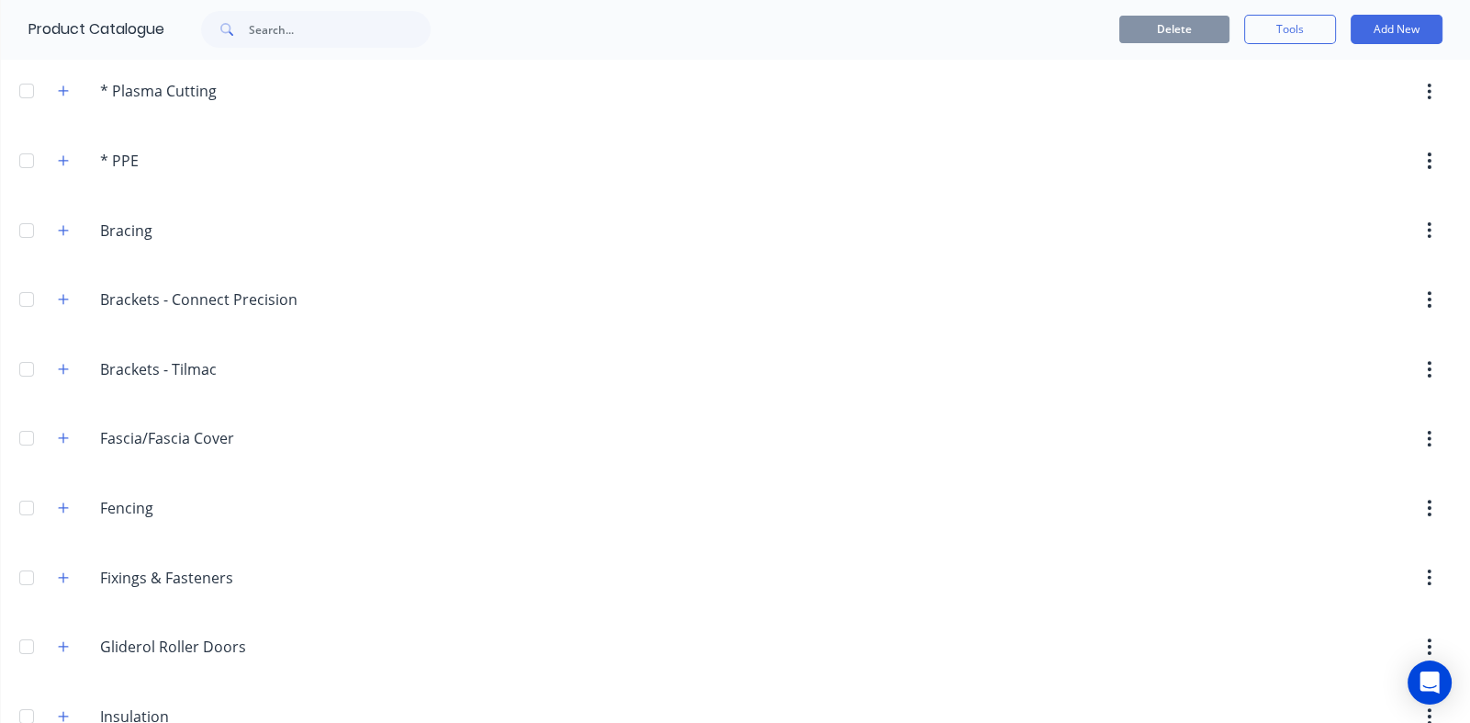
scroll to position [276, 0]
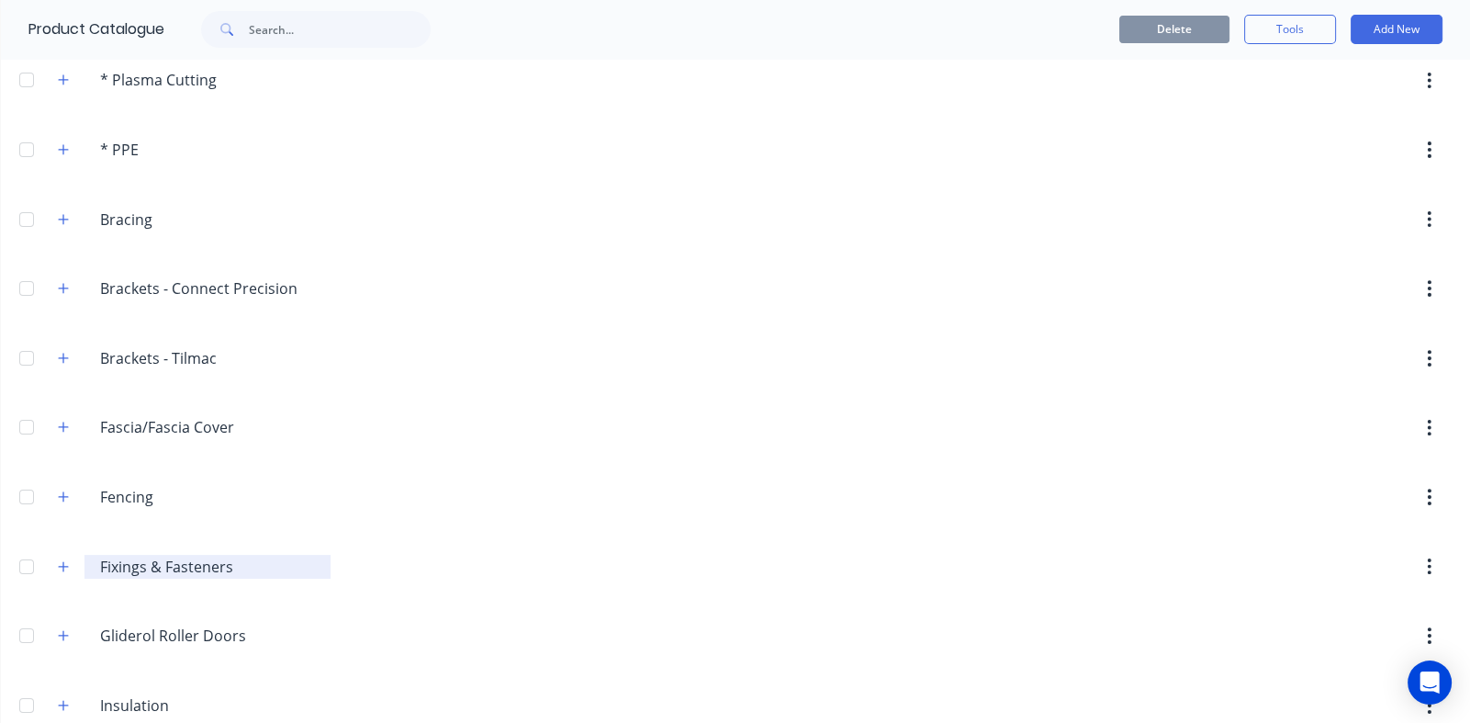
click at [142, 560] on input "Fixings & Fasteners" at bounding box center [209, 567] width 218 height 22
click at [65, 566] on icon "button" at bounding box center [63, 566] width 11 height 13
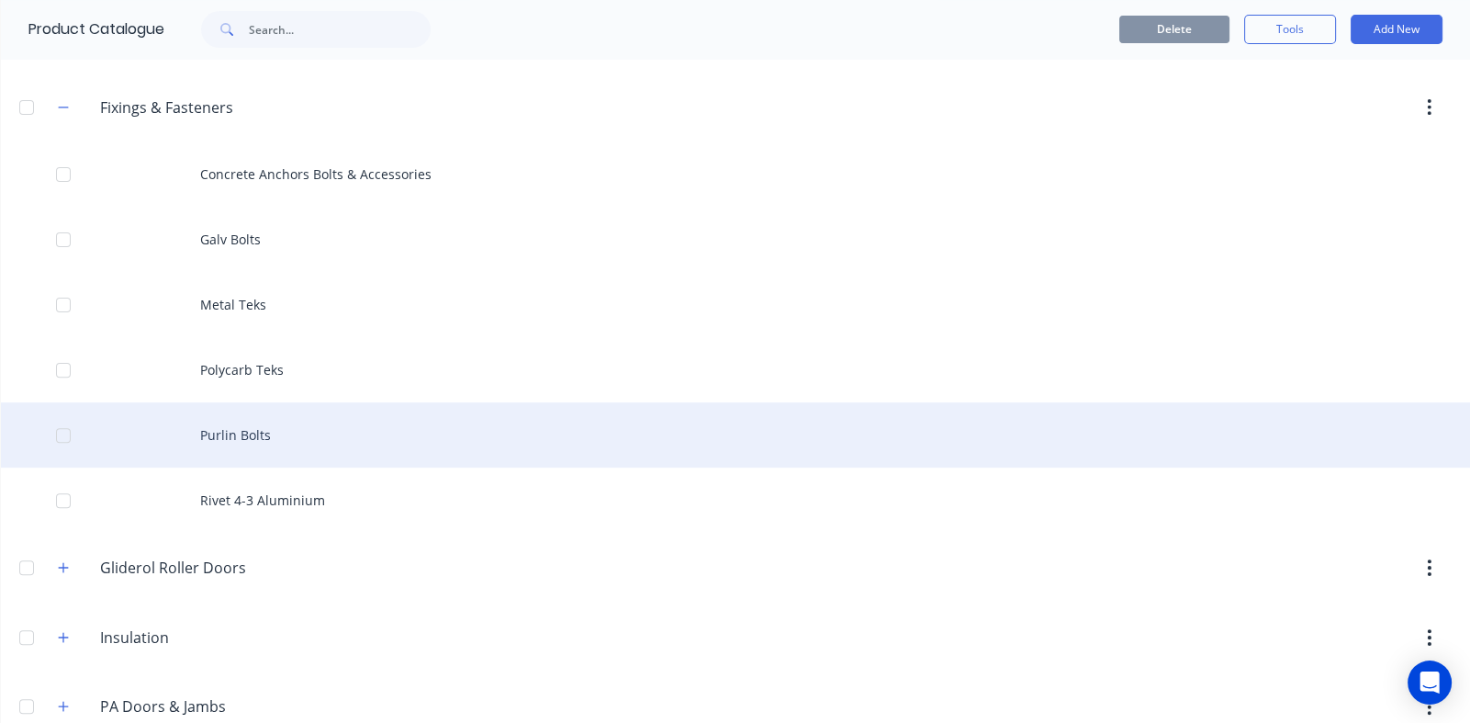
scroll to position [734, 0]
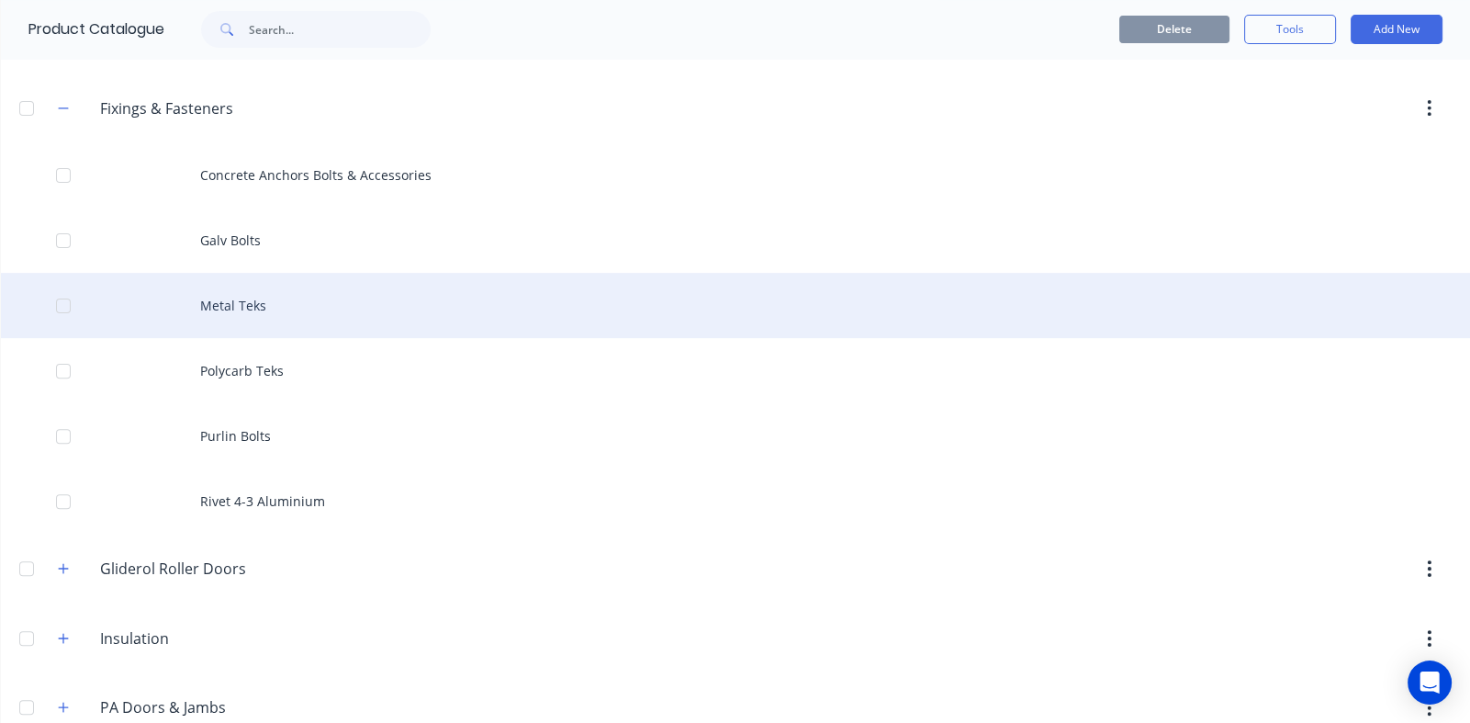
click at [202, 306] on div "Metal Teks" at bounding box center [735, 305] width 1469 height 65
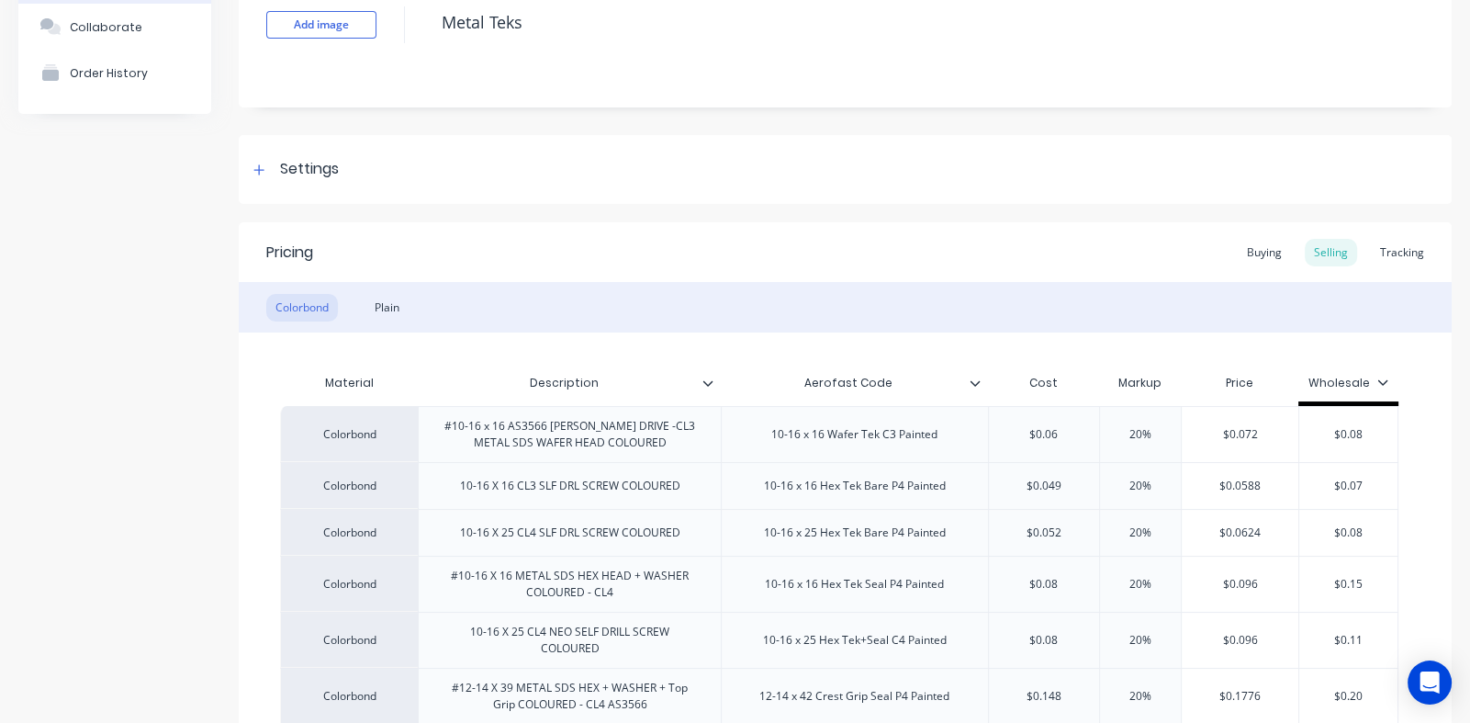
scroll to position [458, 0]
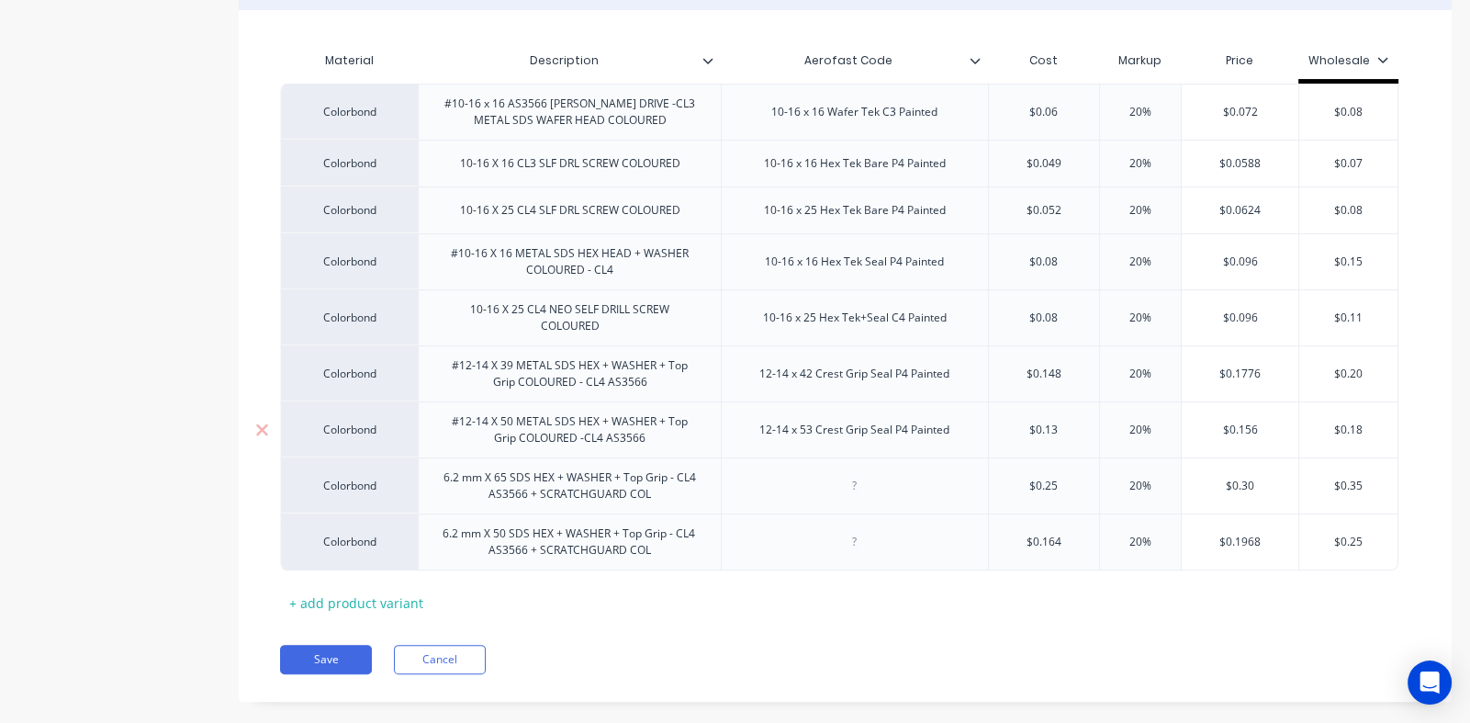
type textarea "x"
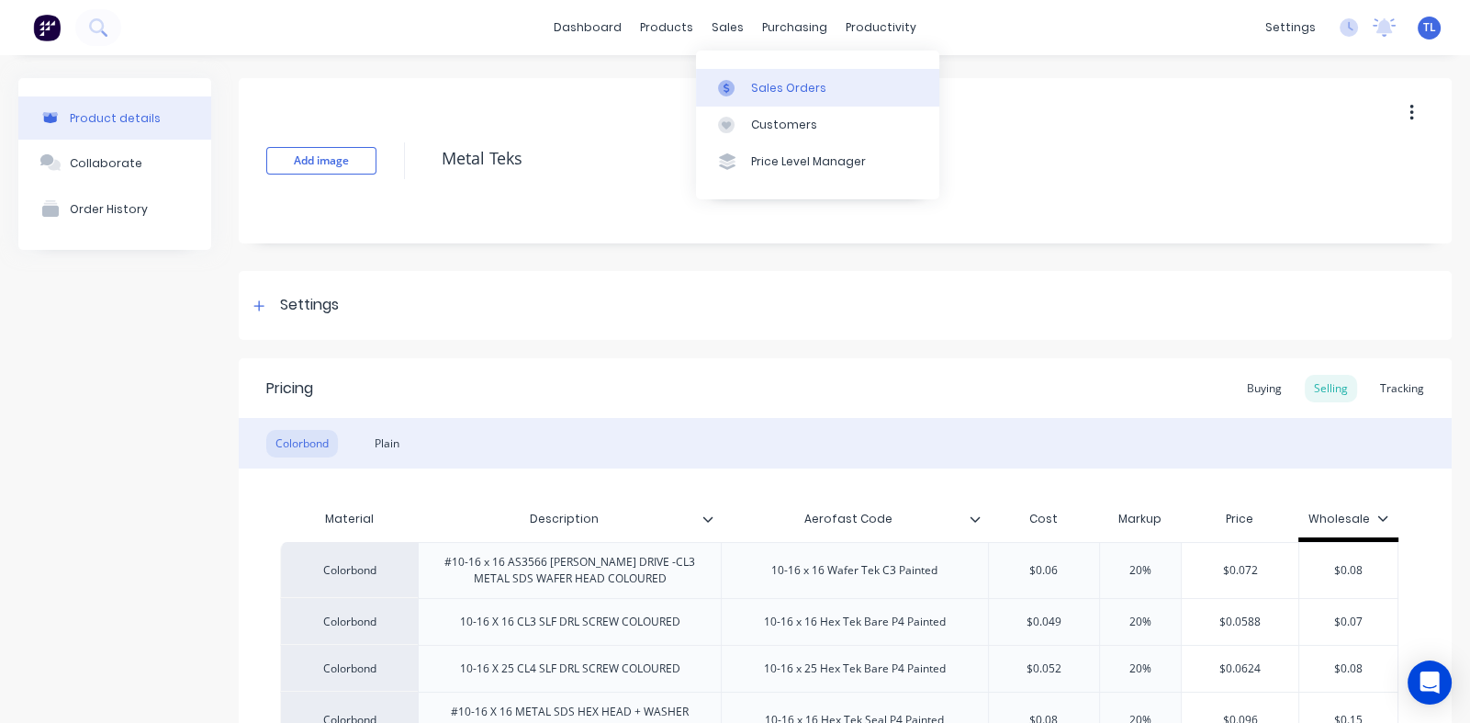
click at [762, 80] on div "Sales Orders" at bounding box center [788, 88] width 75 height 17
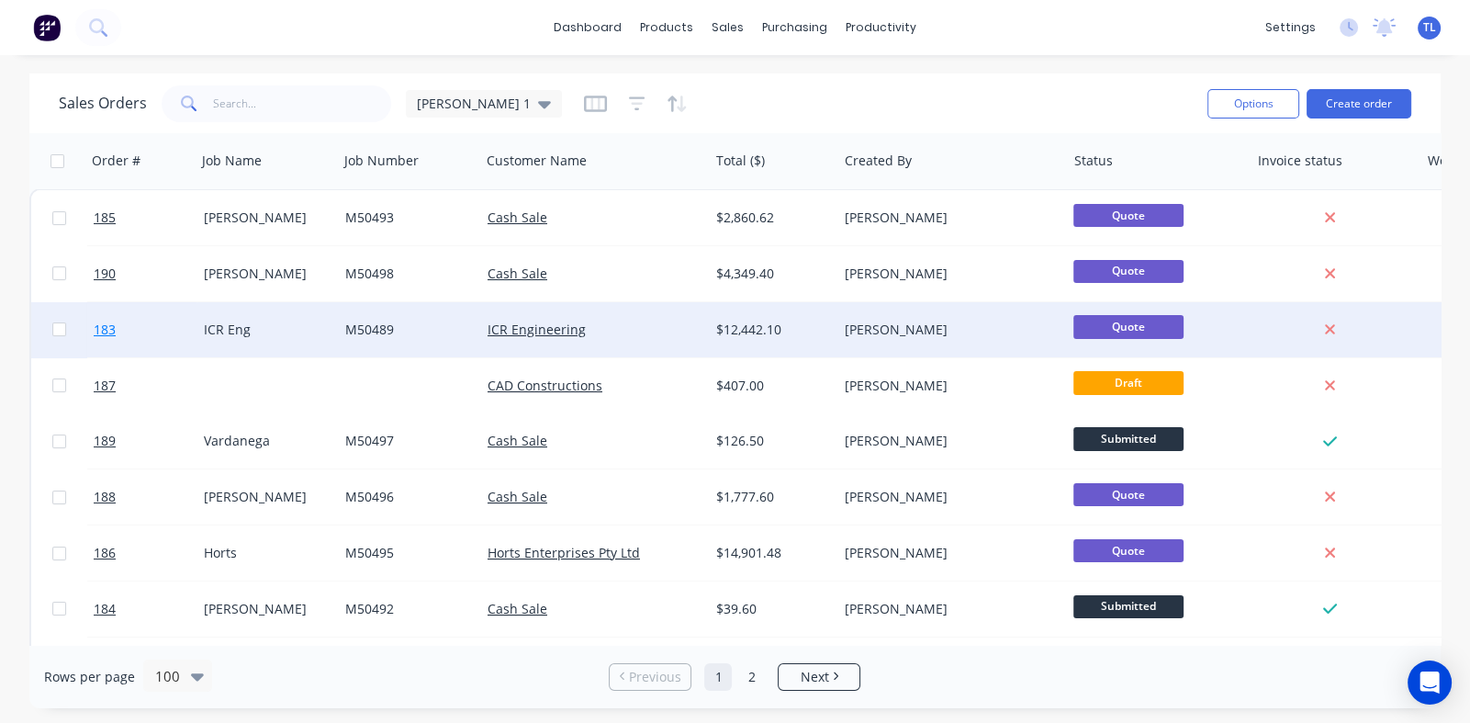
click at [106, 330] on span "183" at bounding box center [105, 330] width 22 height 18
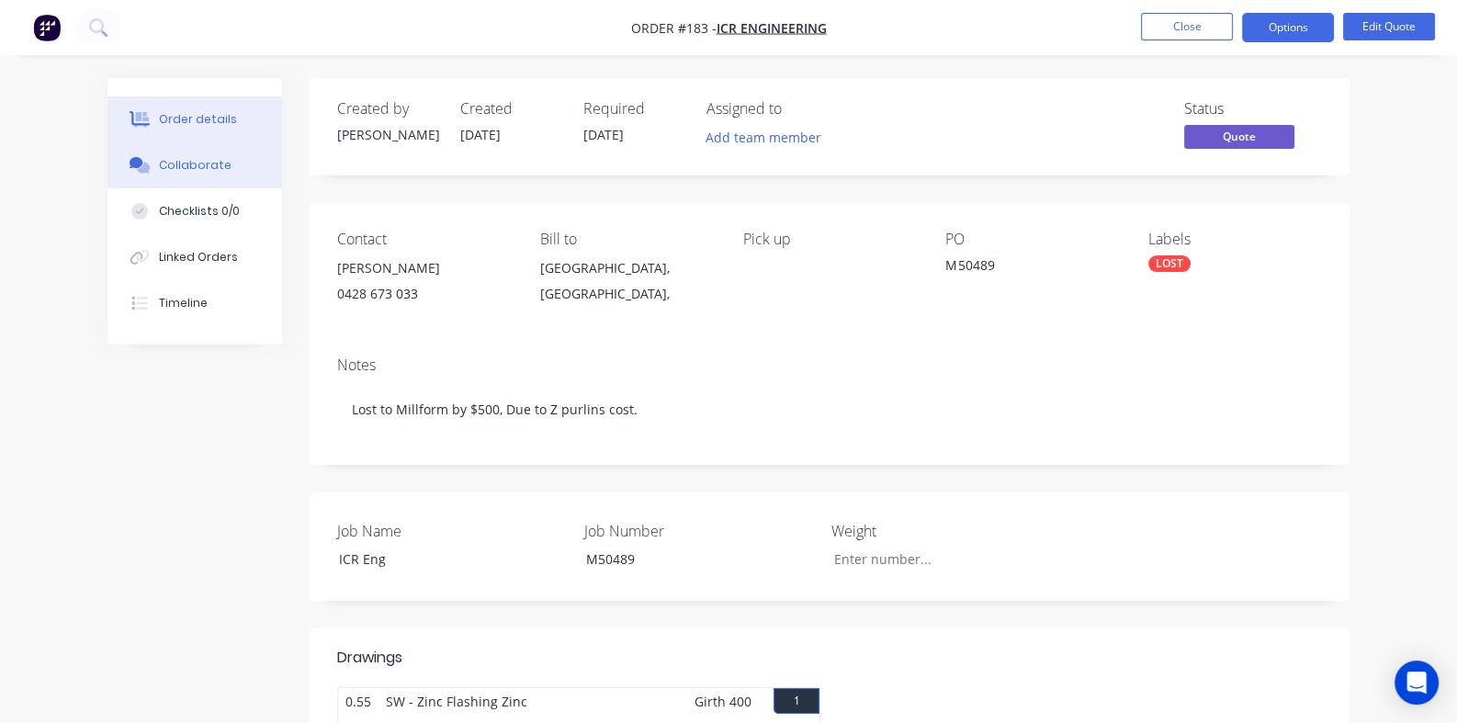
click at [159, 157] on div "Collaborate" at bounding box center [195, 165] width 73 height 17
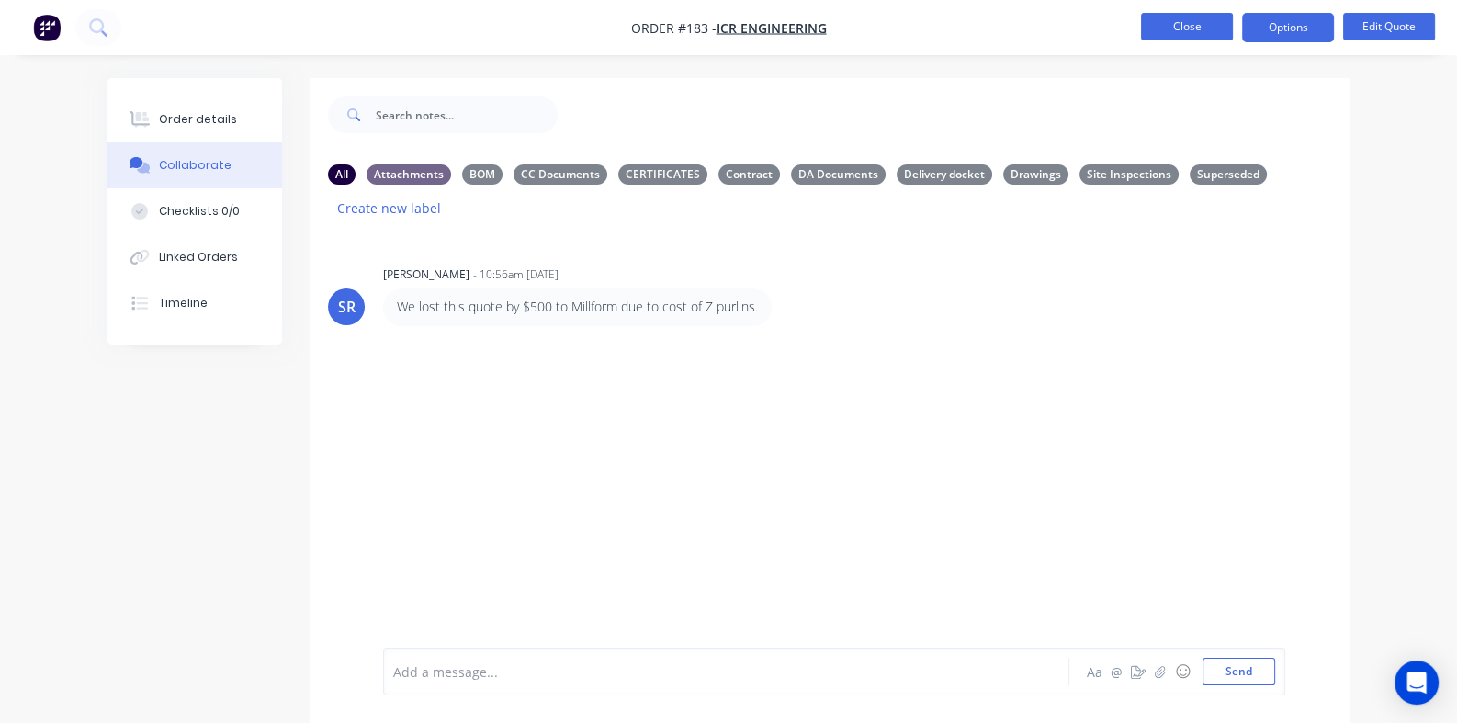
click at [1187, 24] on button "Close" at bounding box center [1187, 27] width 92 height 28
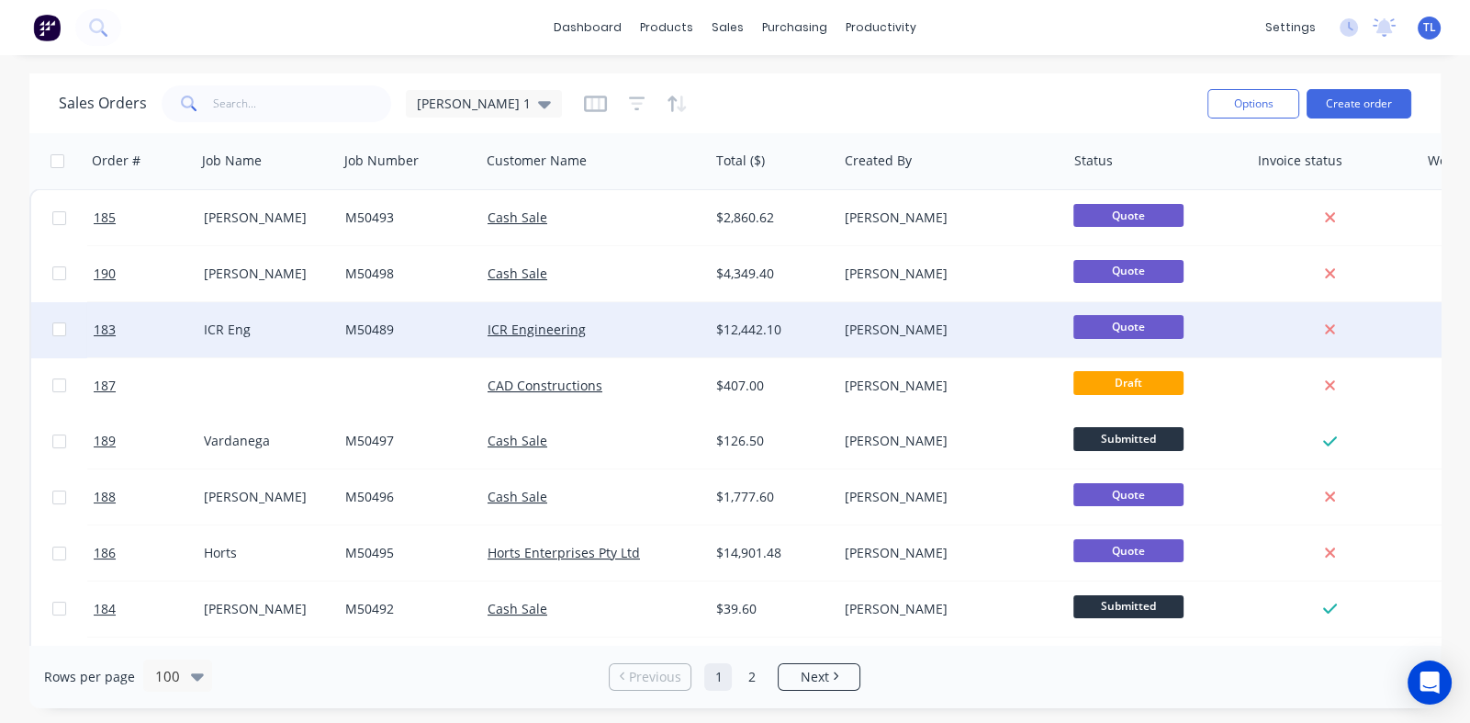
click at [740, 323] on div "$12,442.10" at bounding box center [769, 330] width 107 height 18
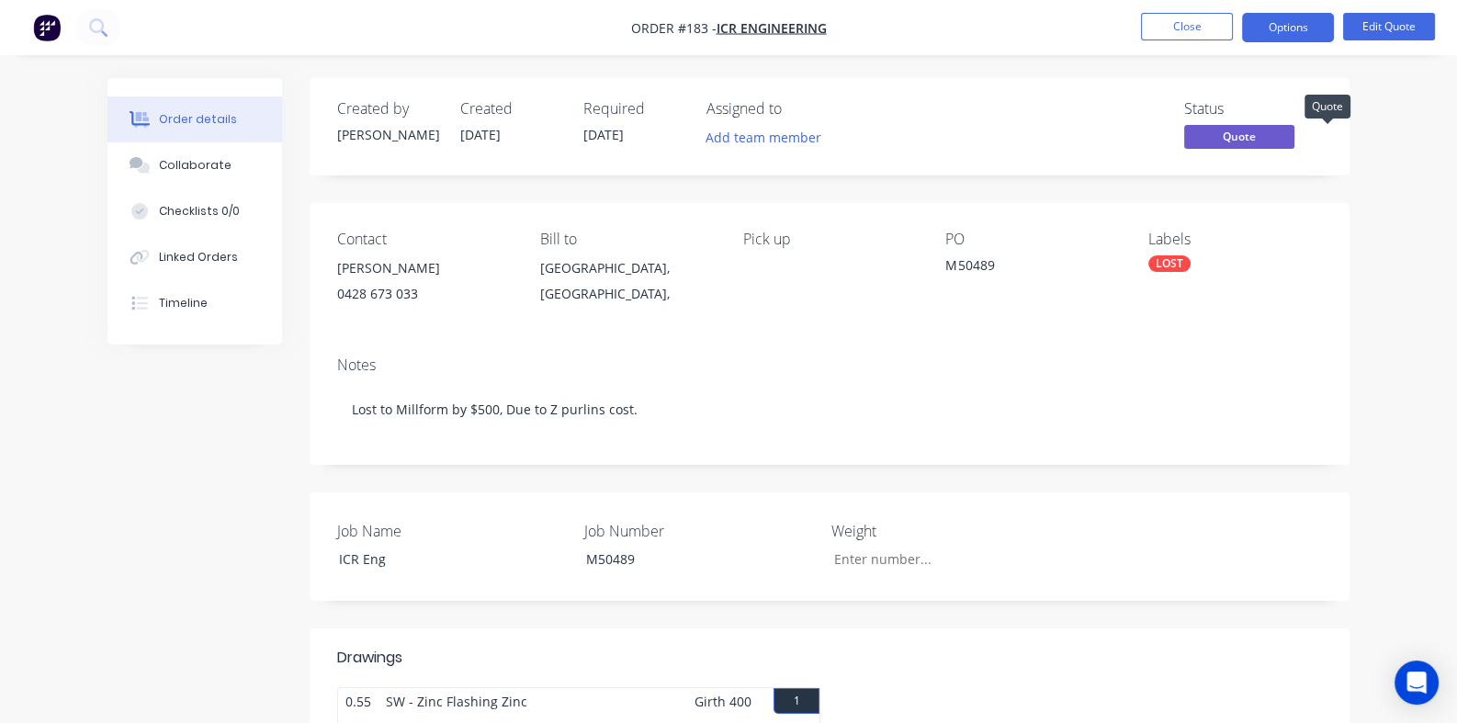
click at [1294, 140] on span "Quote" at bounding box center [1239, 136] width 110 height 23
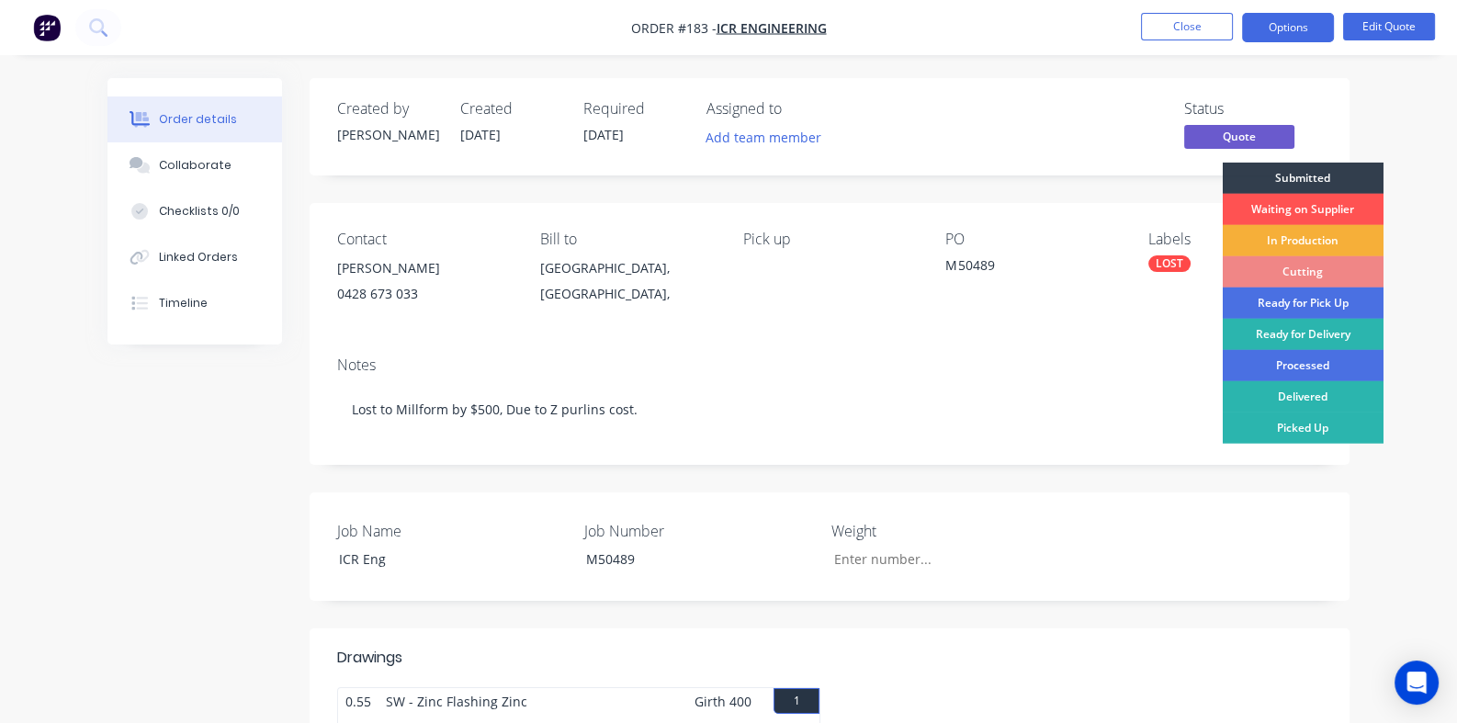
click at [1178, 119] on div "Status Quote Submitted Waiting on Supplier In Production Cutting Ready for Pick…" at bounding box center [1106, 126] width 432 height 53
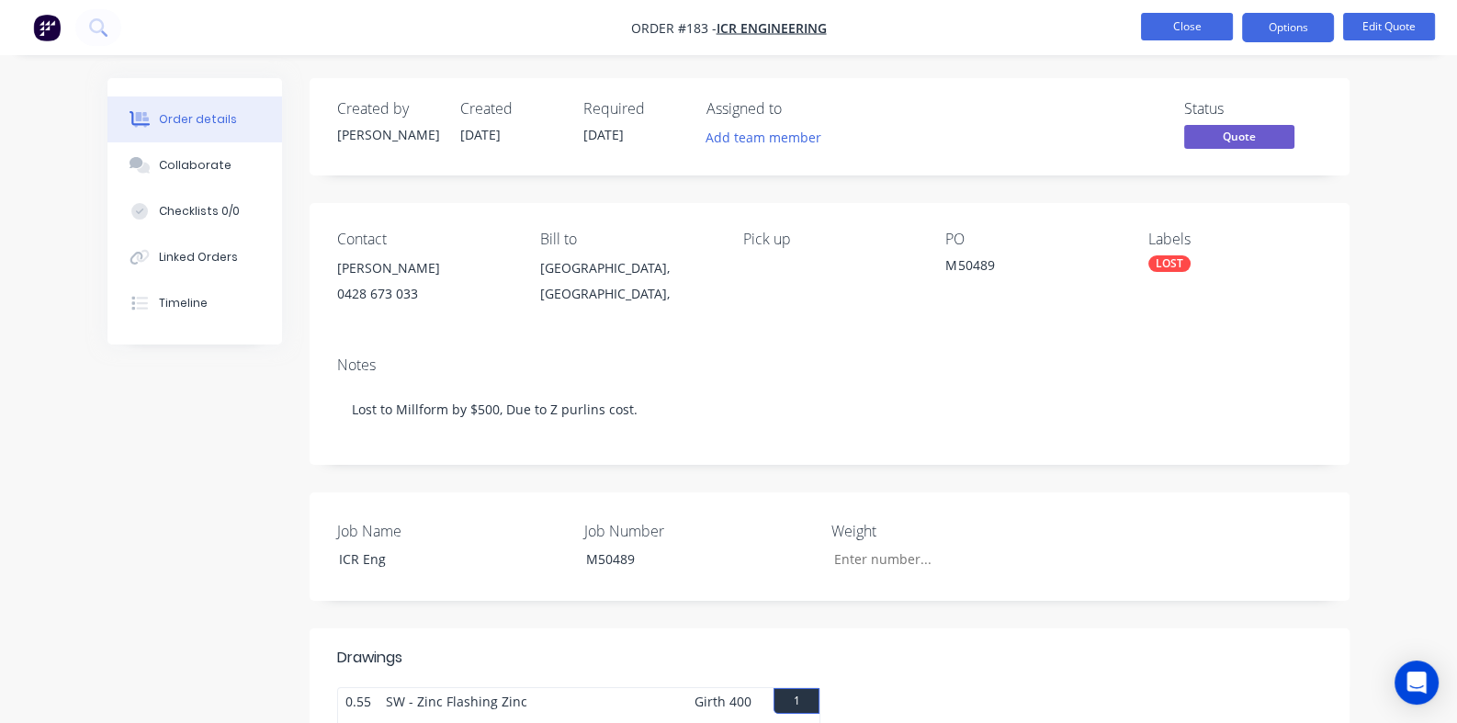
click at [1194, 25] on button "Close" at bounding box center [1187, 27] width 92 height 28
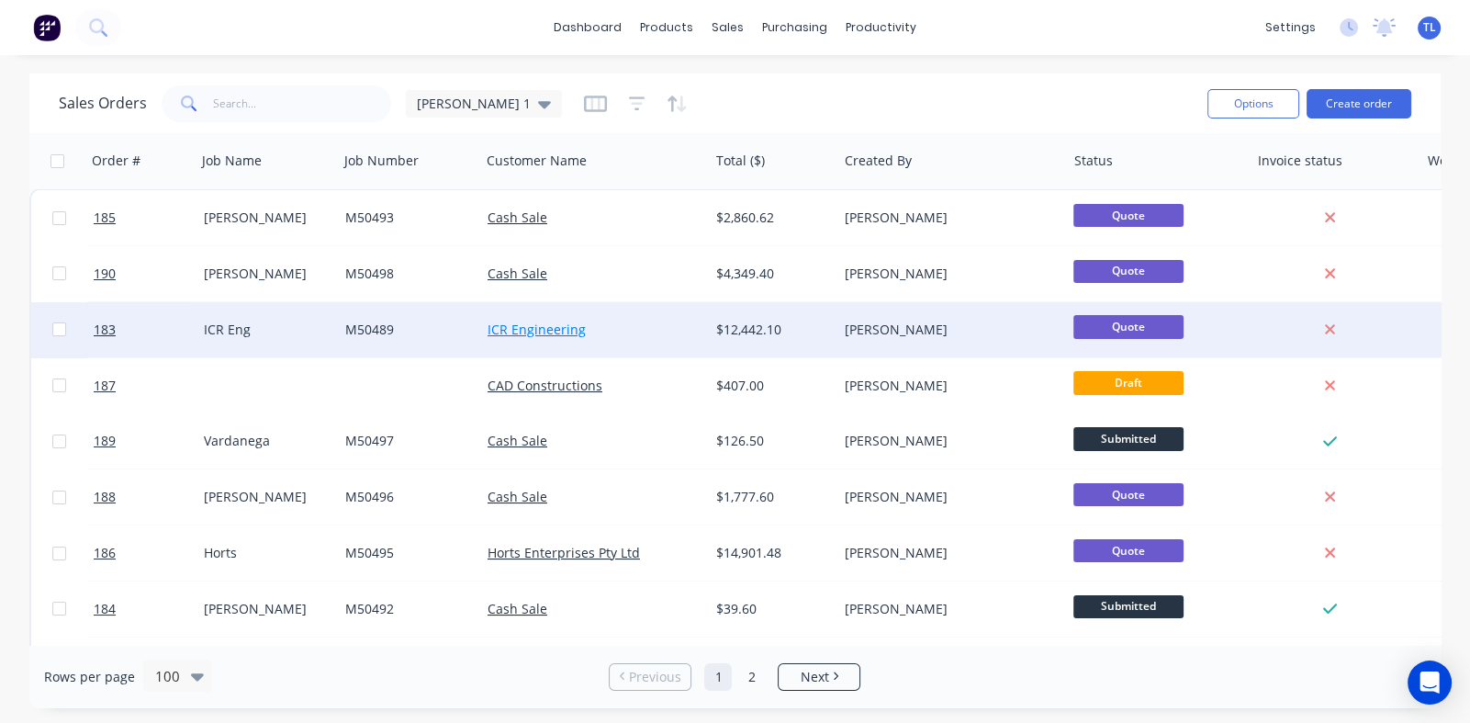
click at [532, 332] on link "ICR Engineering" at bounding box center [537, 329] width 98 height 17
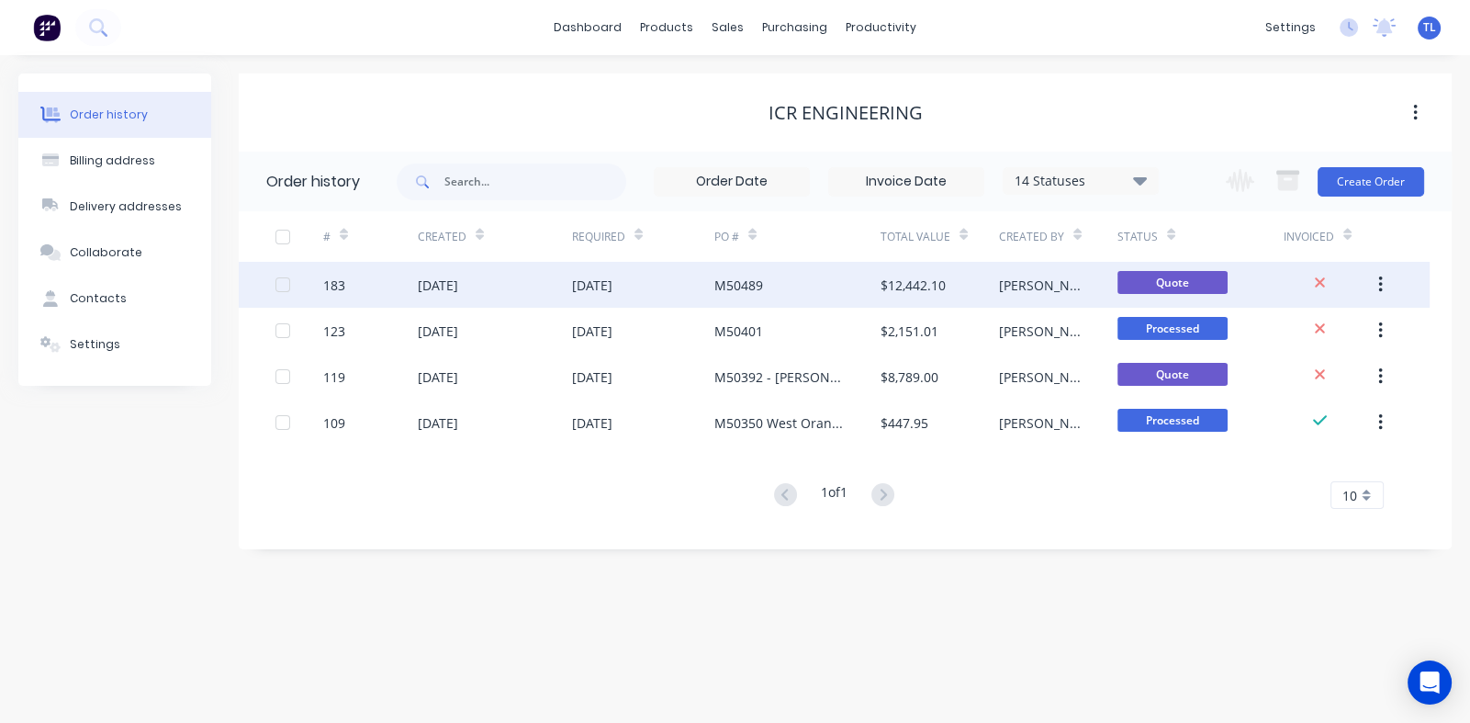
click at [735, 285] on div "M50489" at bounding box center [739, 285] width 49 height 19
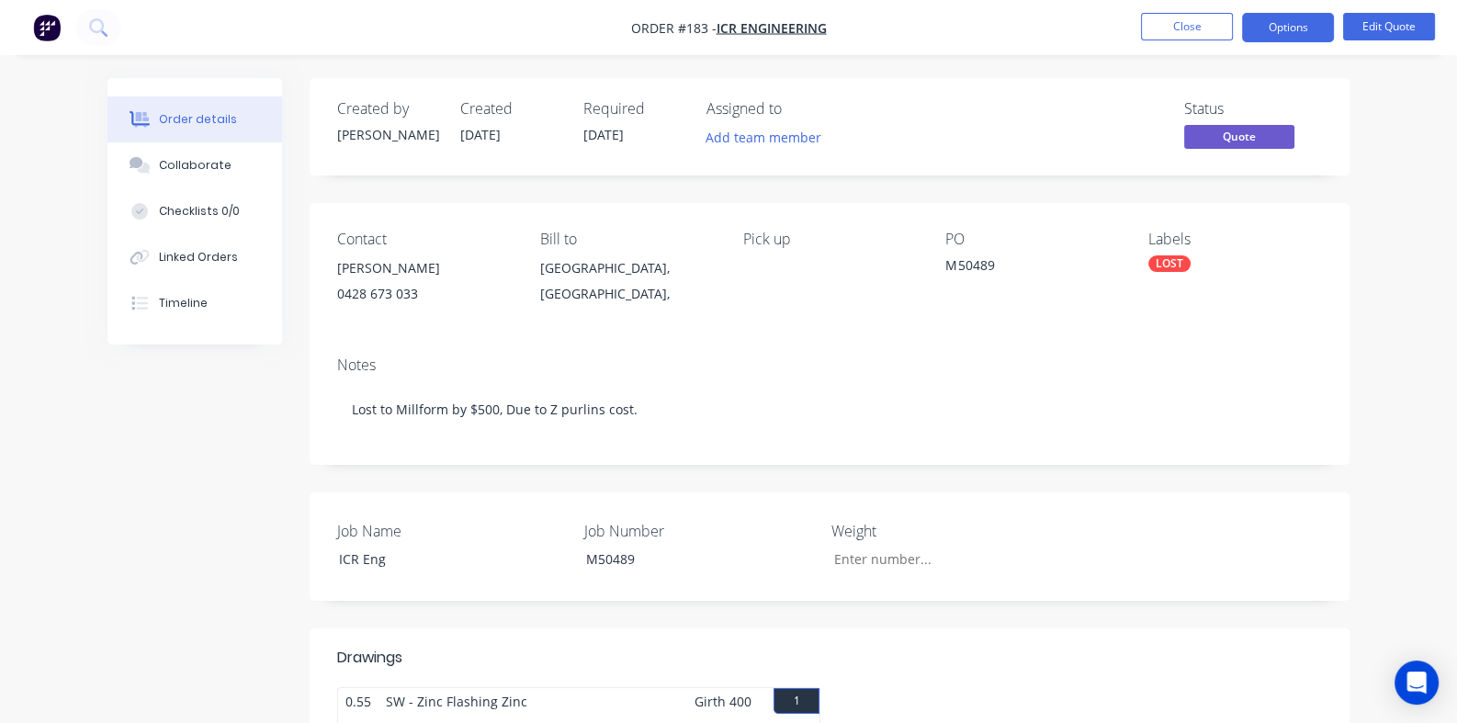
click at [540, 265] on div "[GEOGRAPHIC_DATA], [GEOGRAPHIC_DATA]," at bounding box center [627, 280] width 174 height 51
click at [337, 260] on div "[PERSON_NAME]" at bounding box center [424, 268] width 174 height 26
click at [337, 283] on div "0428 673 033" at bounding box center [424, 294] width 174 height 26
click at [540, 260] on div "[GEOGRAPHIC_DATA], [GEOGRAPHIC_DATA]," at bounding box center [627, 280] width 174 height 51
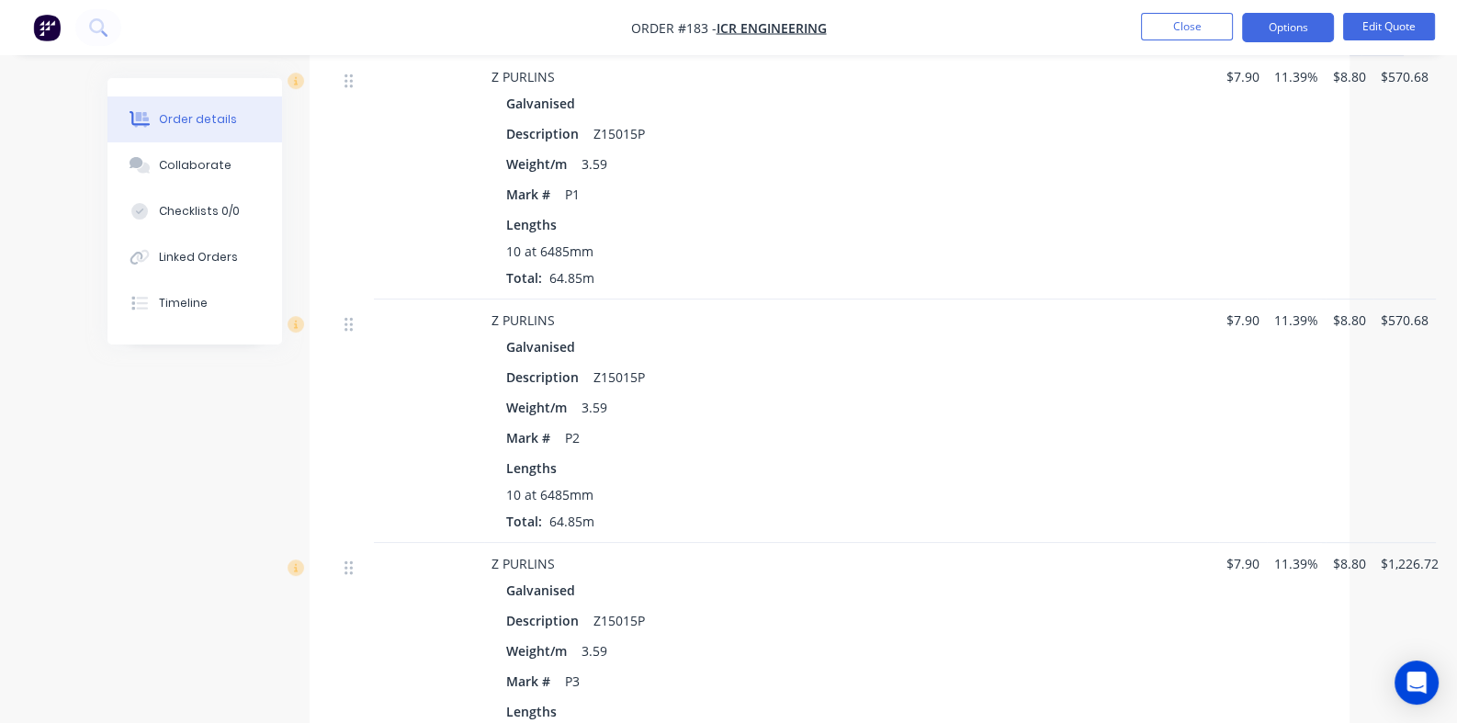
scroll to position [1102, 0]
